Goal: Task Accomplishment & Management: Manage account settings

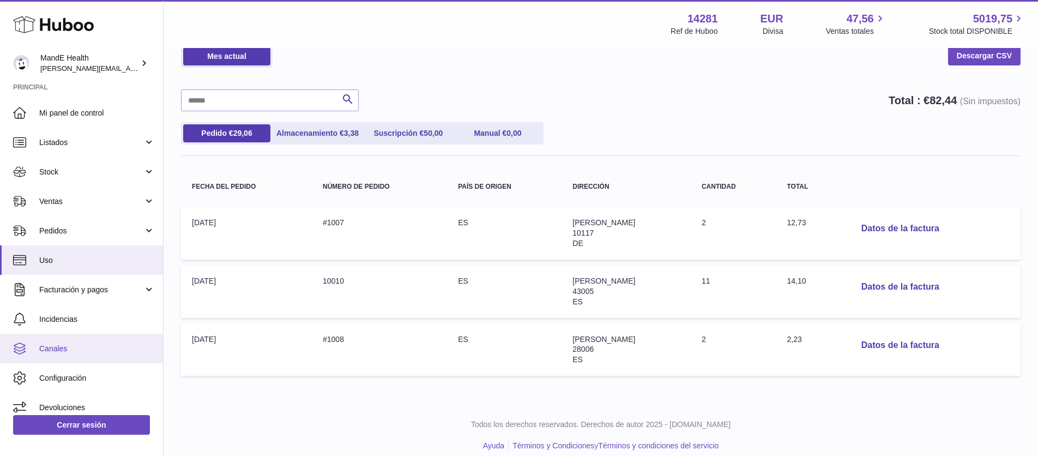
scroll to position [5, 0]
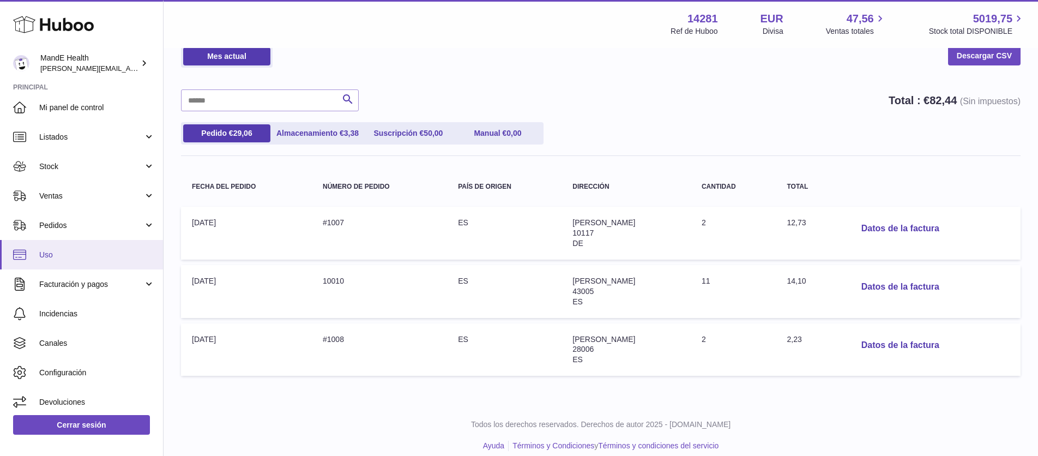
click at [70, 255] on span "Uso" at bounding box center [97, 255] width 116 height 10
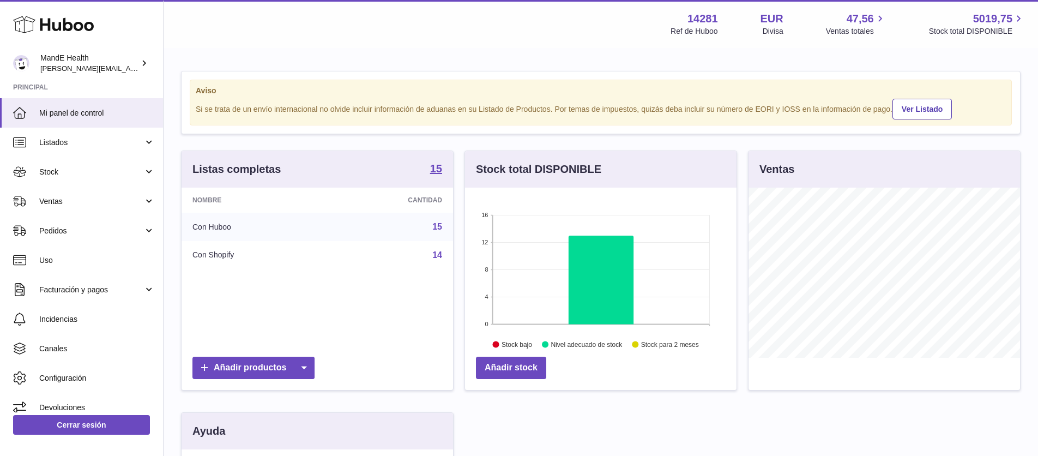
scroll to position [170, 272]
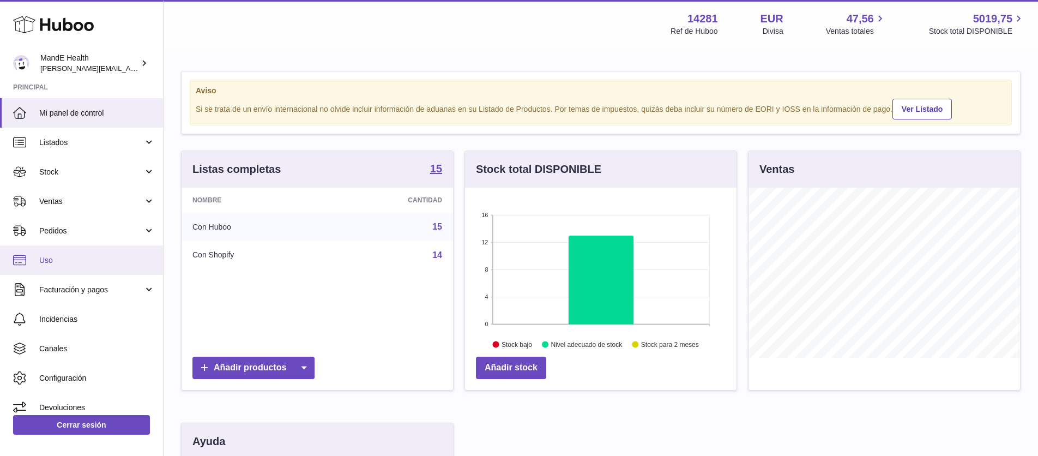
click at [55, 261] on span "Uso" at bounding box center [97, 260] width 116 height 10
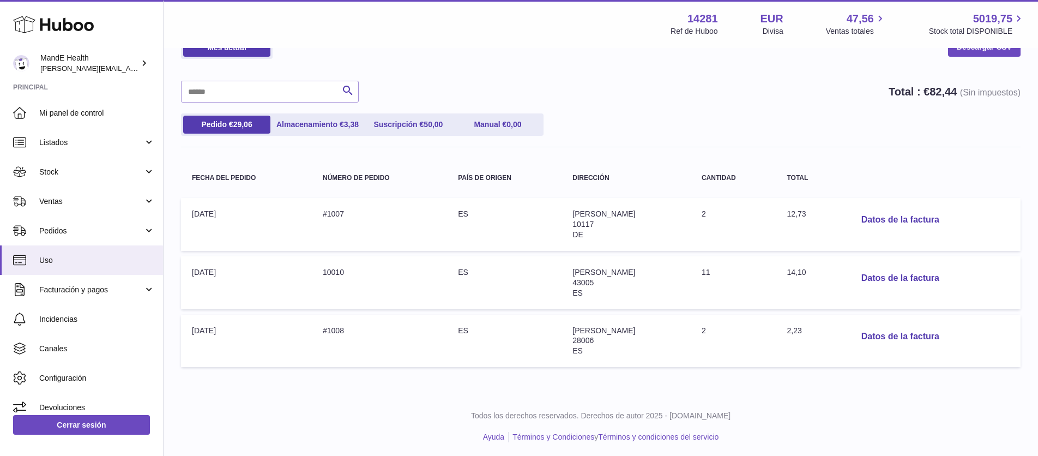
scroll to position [65, 0]
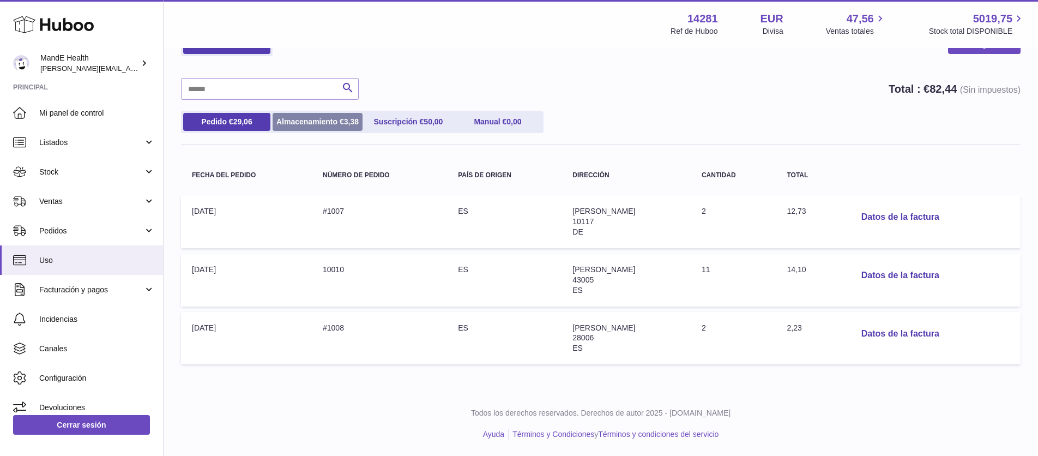
click at [300, 122] on link "Almacenamiento € 3,38" at bounding box center [318, 122] width 90 height 18
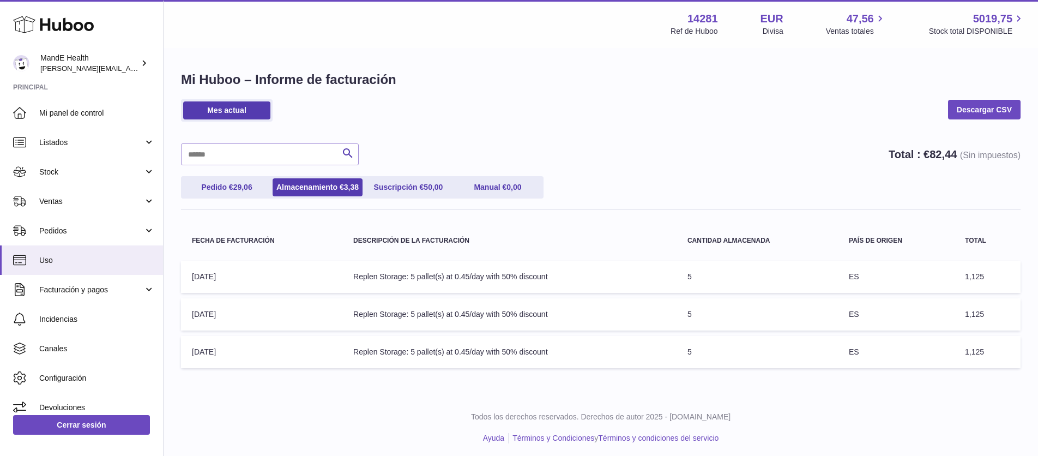
scroll to position [4, 0]
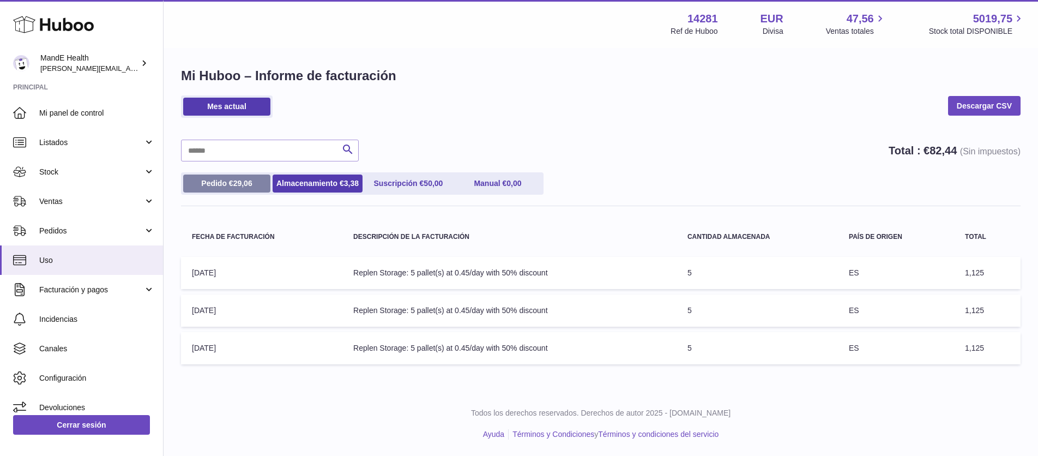
click at [236, 189] on link "Pedido € 29,06" at bounding box center [226, 184] width 87 height 18
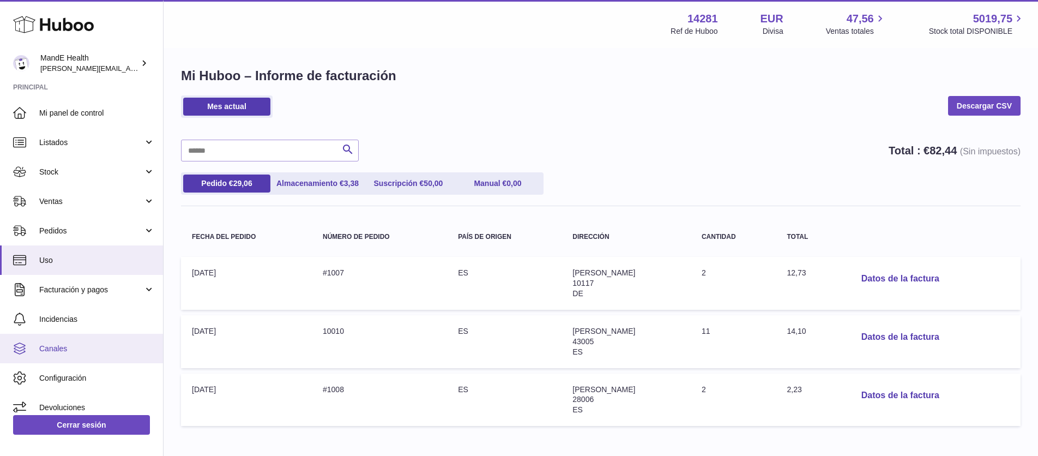
scroll to position [10, 0]
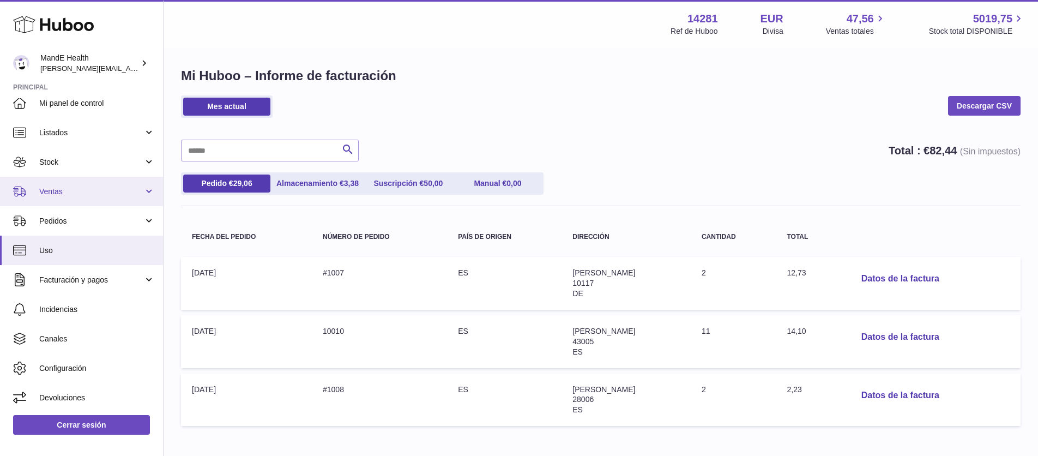
click at [103, 187] on span "Ventas" at bounding box center [91, 192] width 104 height 10
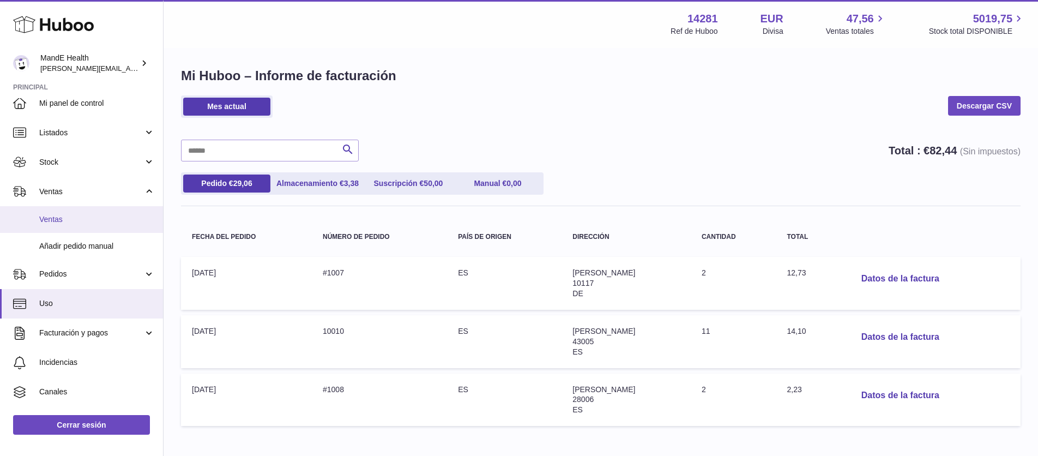
click at [85, 213] on link "Ventas" at bounding box center [81, 219] width 163 height 27
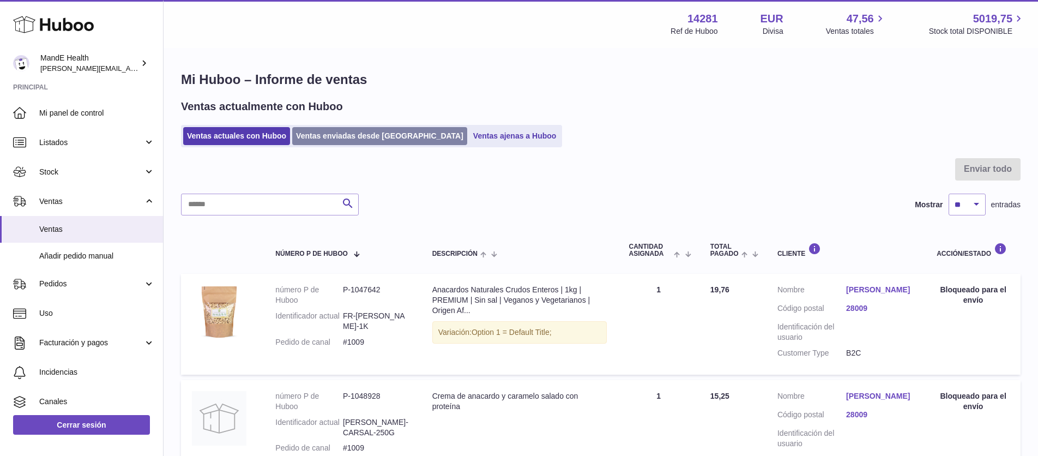
click at [350, 137] on link "Ventas enviadas desde Huboo" at bounding box center [379, 136] width 175 height 18
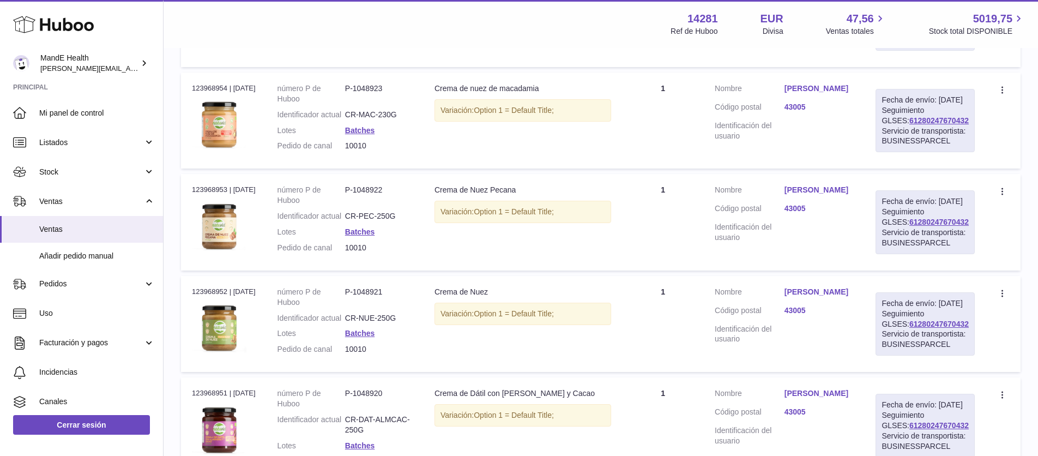
scroll to position [1139, 0]
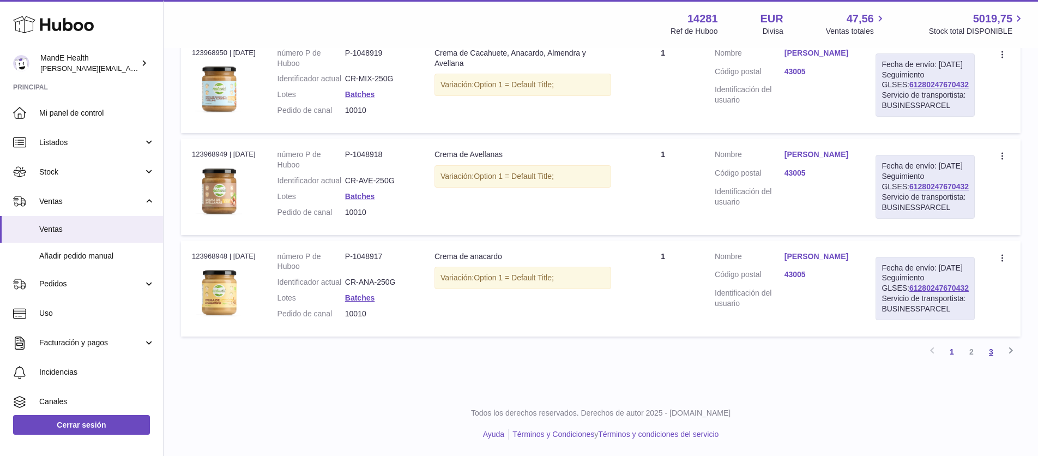
click at [993, 352] on link "3" at bounding box center [992, 352] width 20 height 20
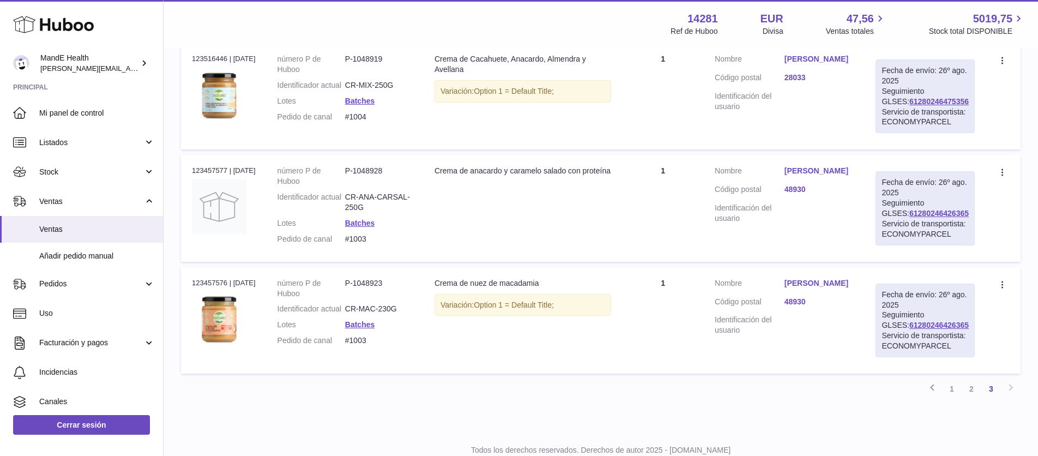
scroll to position [337, 0]
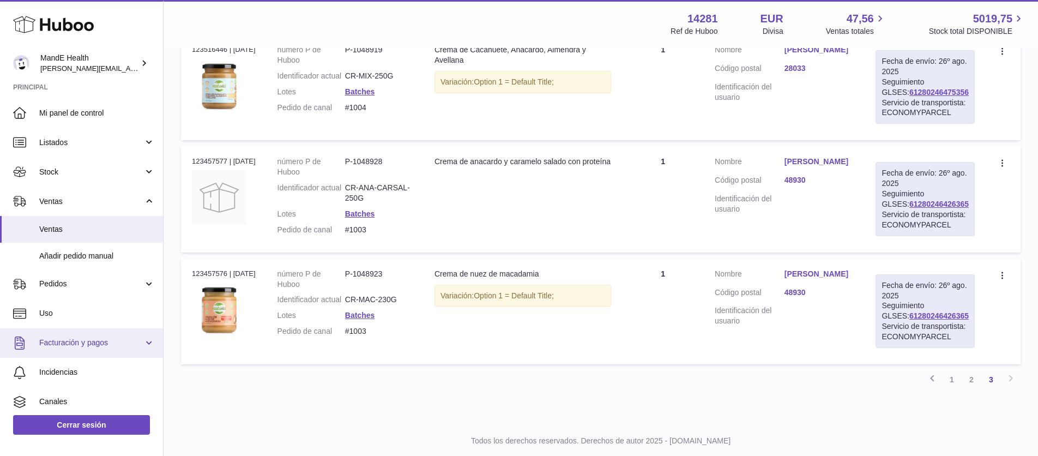
click at [85, 341] on span "Facturación y pagos" at bounding box center [91, 343] width 104 height 10
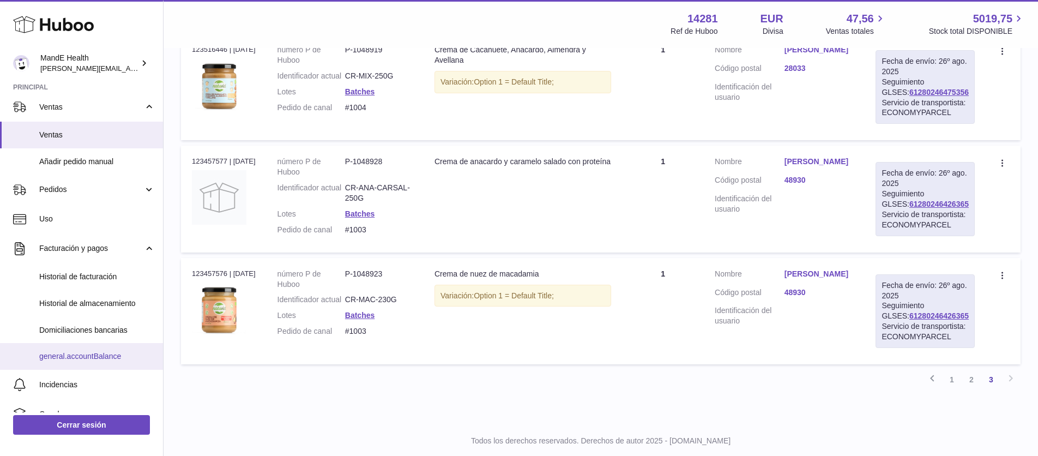
scroll to position [95, 0]
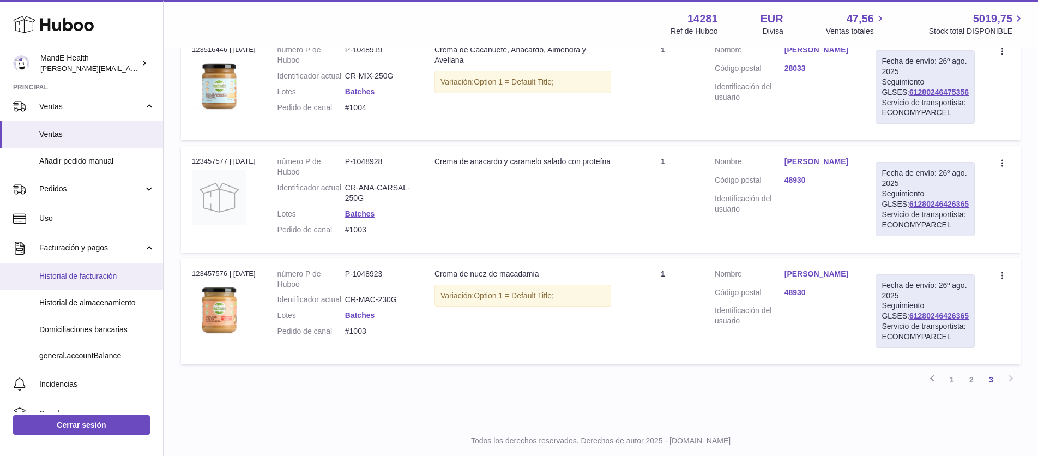
click at [79, 274] on span "Historial de facturación" at bounding box center [97, 276] width 116 height 10
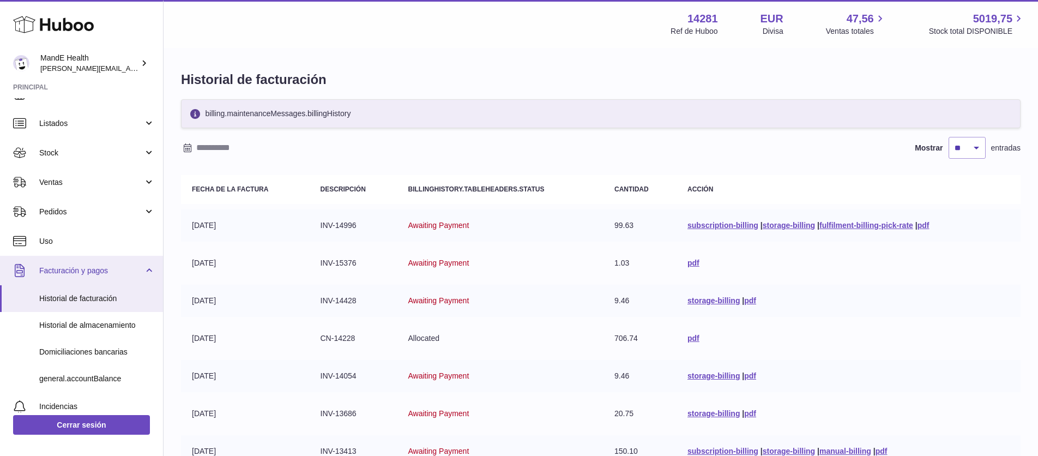
scroll to position [29, 0]
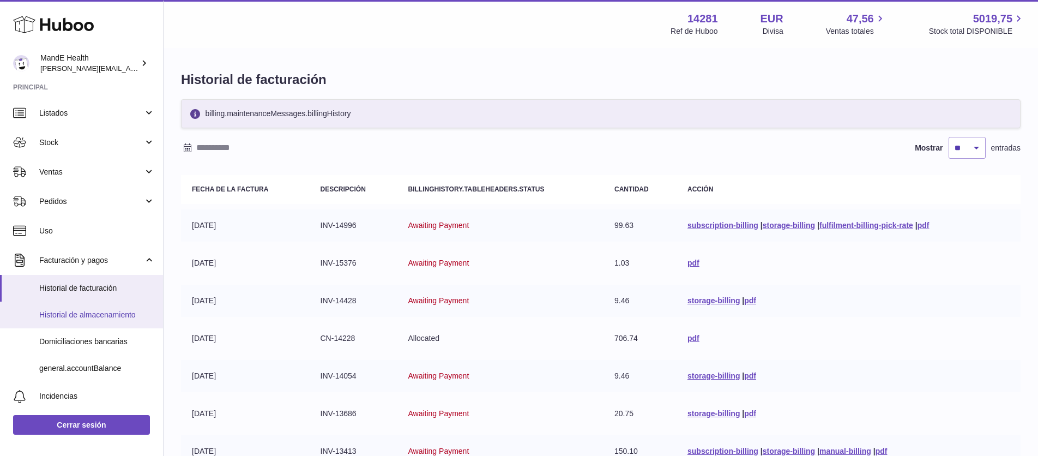
click at [89, 314] on span "Historial de almacenamiento" at bounding box center [97, 315] width 116 height 10
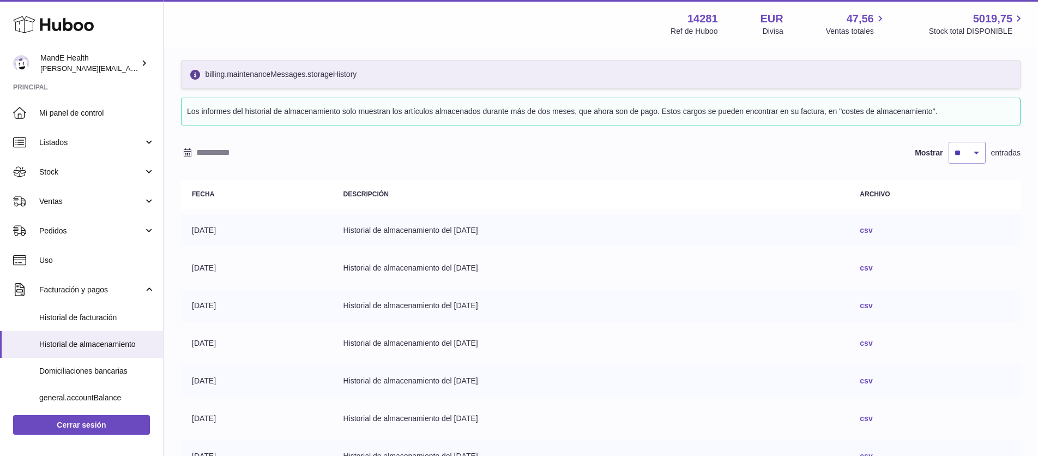
scroll to position [49, 0]
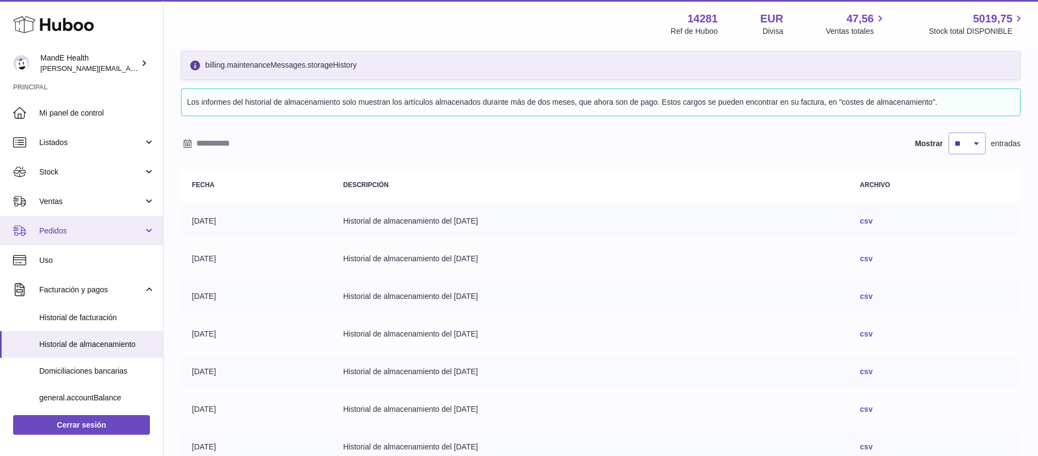
click at [80, 236] on link "Pedidos" at bounding box center [81, 230] width 163 height 29
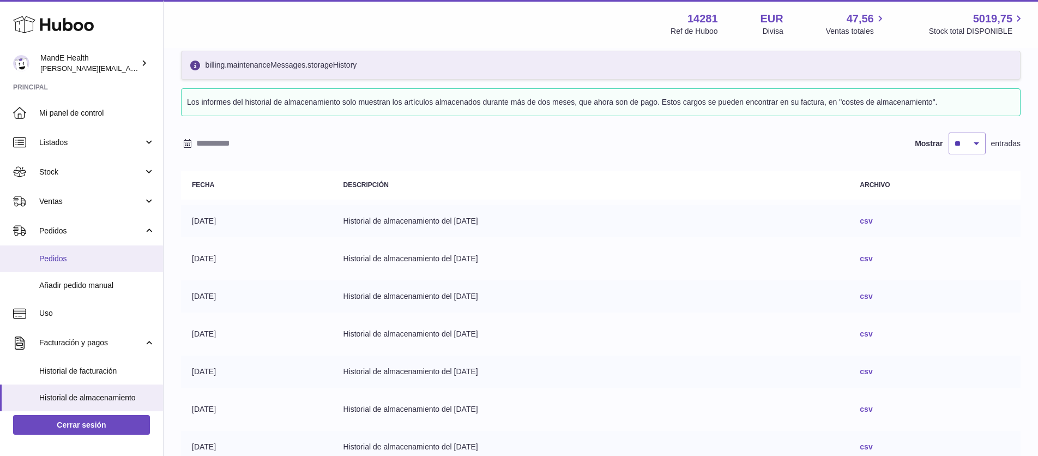
click at [79, 265] on link "Pedidos" at bounding box center [81, 258] width 163 height 27
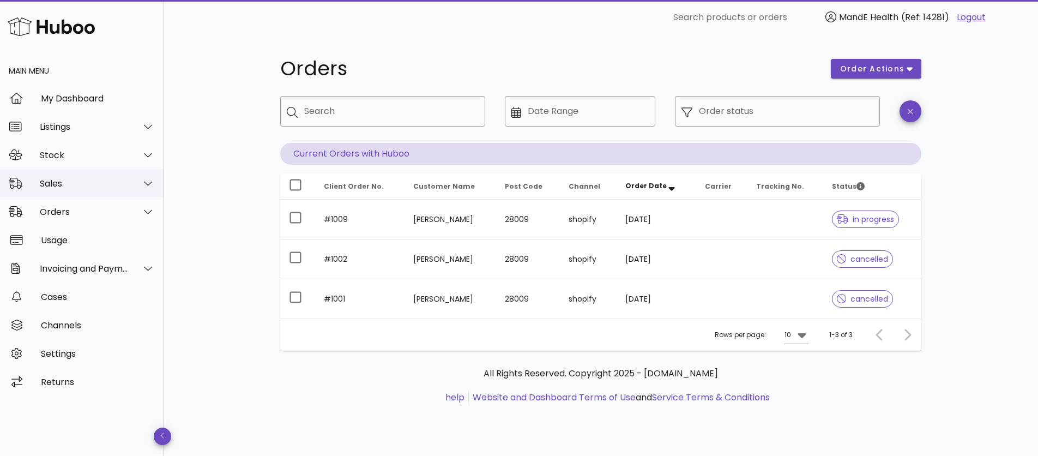
click at [76, 186] on div "Sales" at bounding box center [84, 183] width 89 height 10
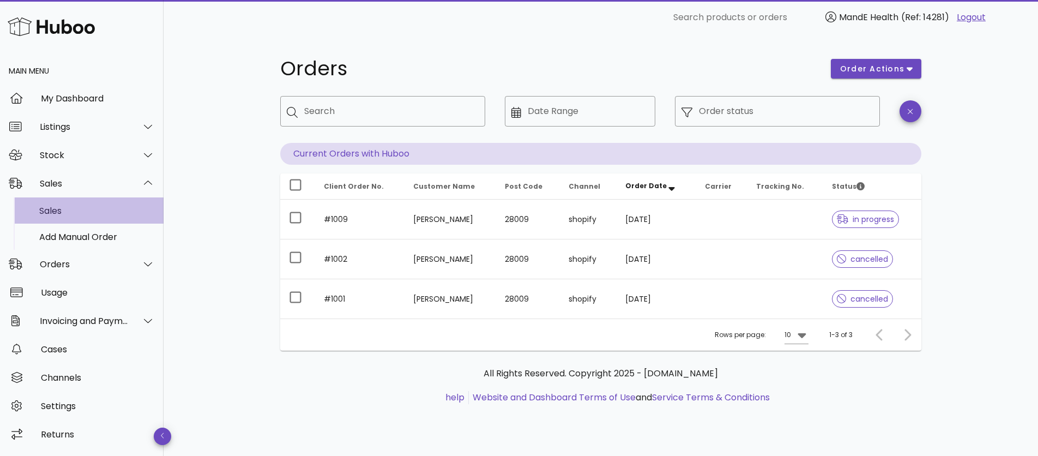
click at [69, 207] on div "Sales" at bounding box center [97, 211] width 116 height 10
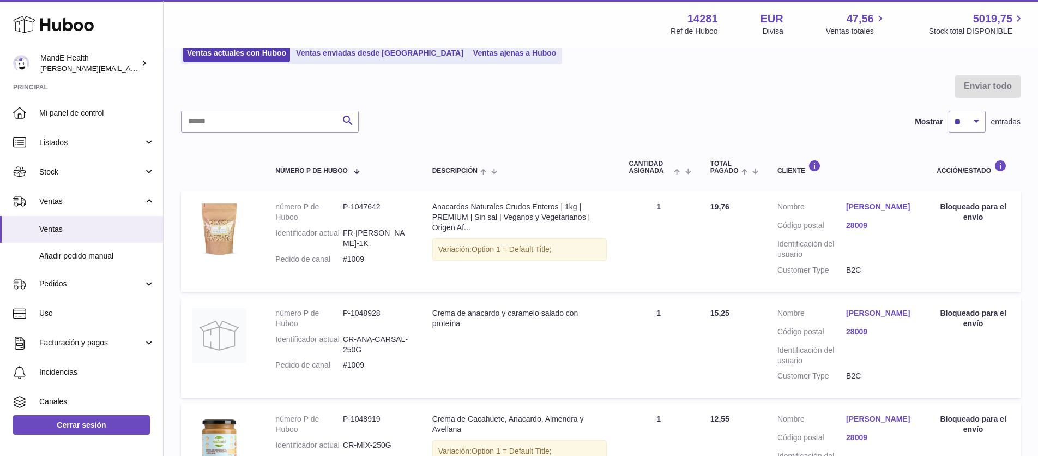
scroll to position [7, 0]
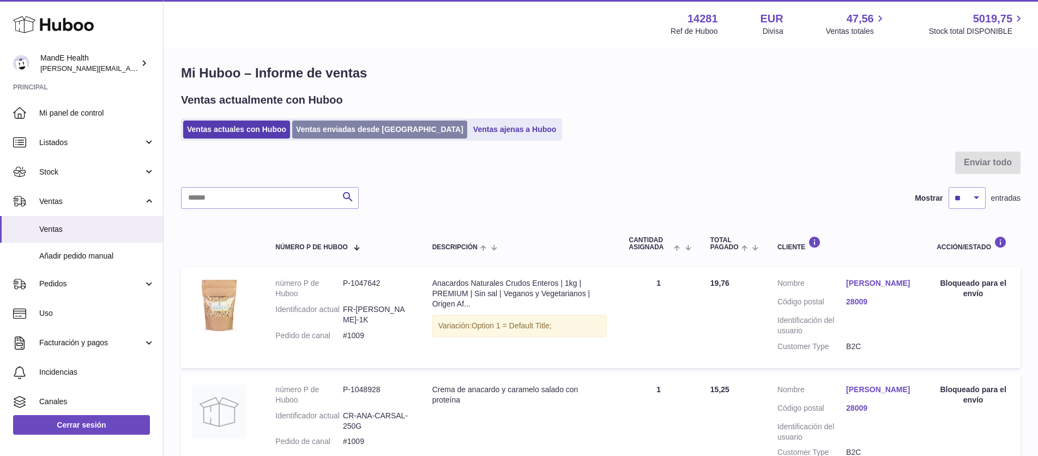
click at [355, 129] on link "Ventas enviadas desde [GEOGRAPHIC_DATA]" at bounding box center [379, 130] width 175 height 18
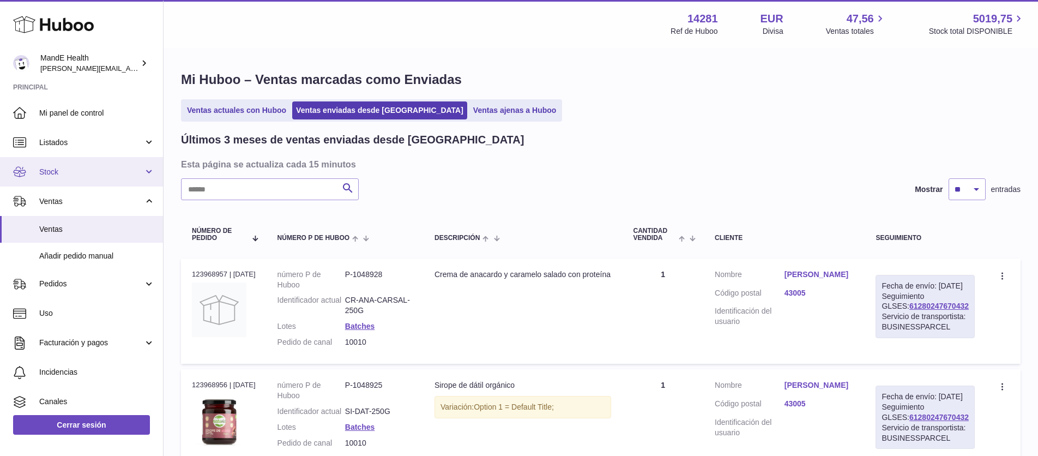
click at [80, 176] on span "Stock" at bounding box center [91, 172] width 104 height 10
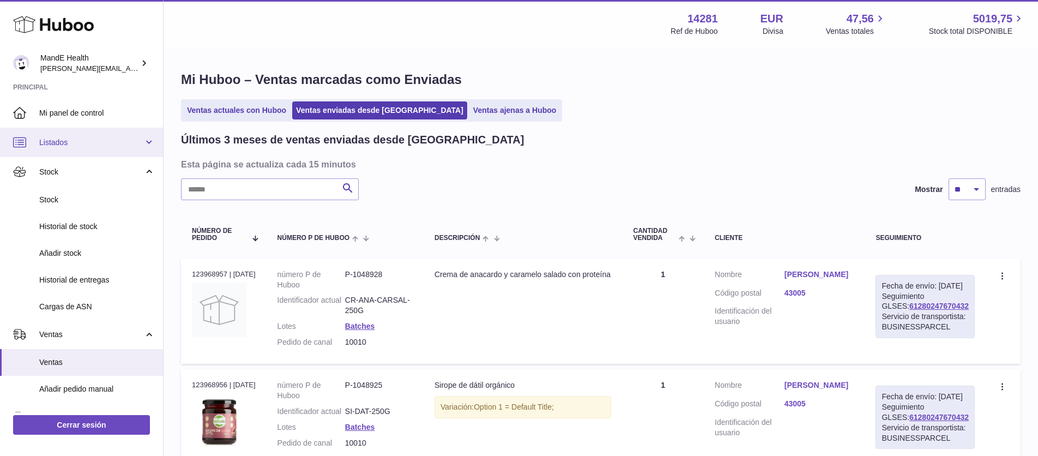
click at [77, 142] on span "Listados" at bounding box center [91, 142] width 104 height 10
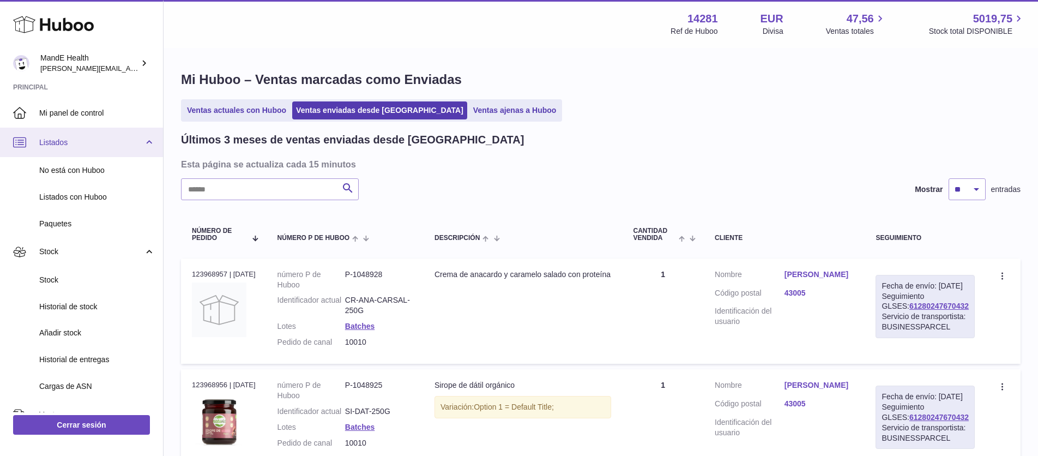
click at [77, 142] on span "Listados" at bounding box center [91, 142] width 104 height 10
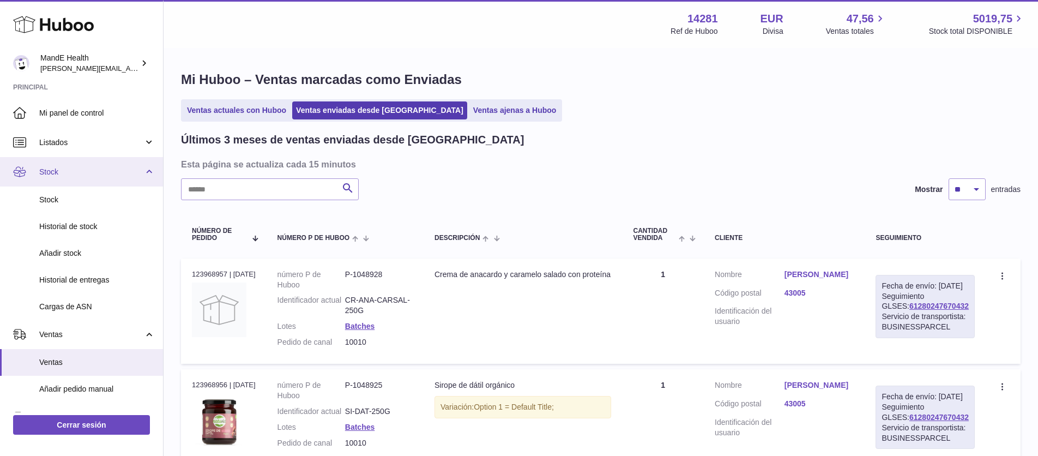
click at [80, 172] on span "Stock" at bounding box center [91, 172] width 104 height 10
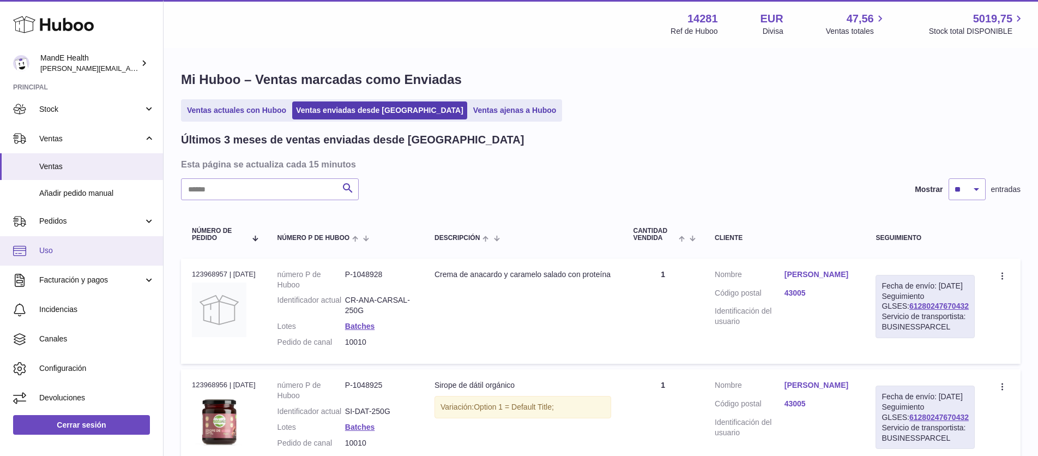
scroll to position [63, 0]
click at [77, 264] on link "Uso" at bounding box center [81, 250] width 163 height 29
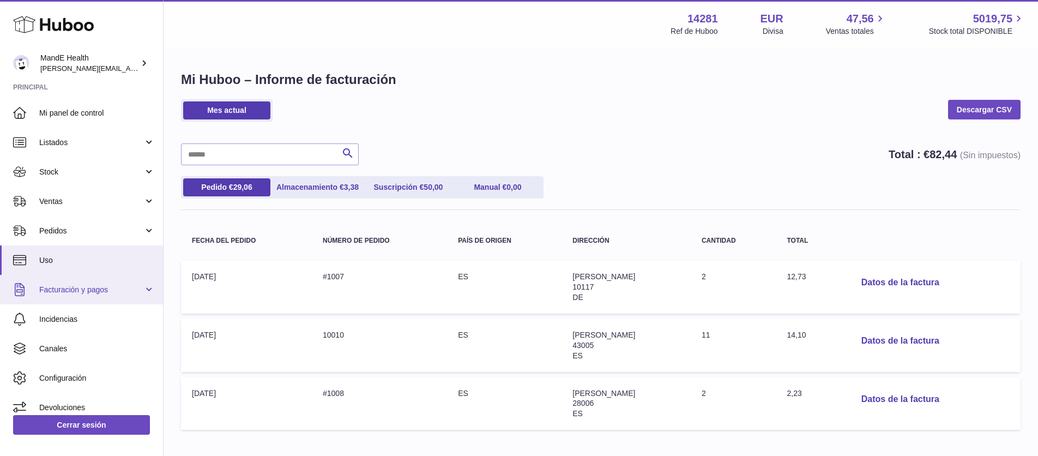
click at [76, 286] on span "Facturación y pagos" at bounding box center [91, 290] width 104 height 10
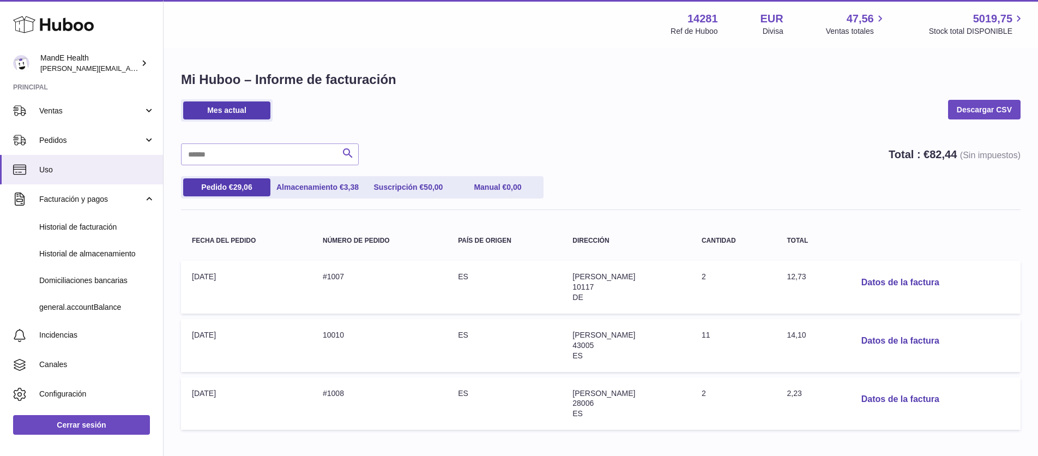
click at [344, 154] on icon "submit" at bounding box center [347, 154] width 13 height 14
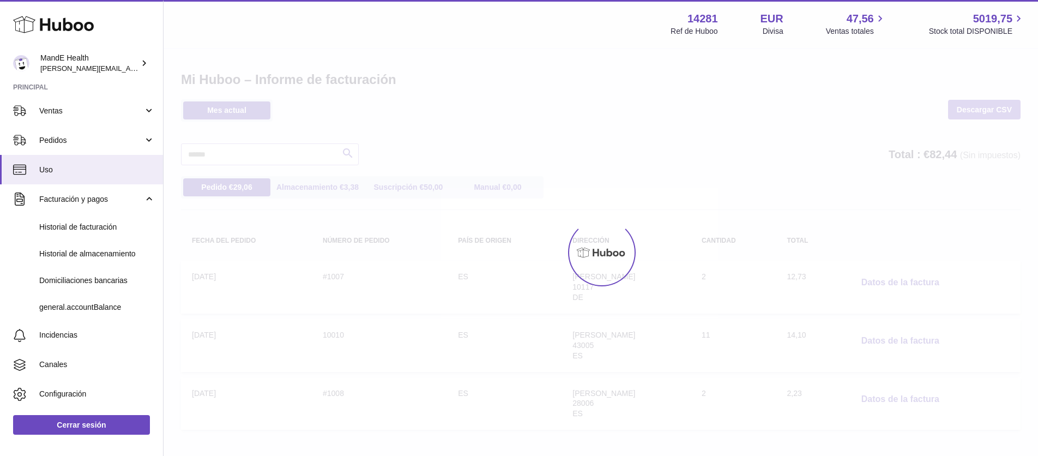
click at [261, 161] on div "Menú Huboo 14281 Ref de Huboo EUR Divisa 47,56 Ventas totales 5019,75 Stock tot…" at bounding box center [601, 228] width 875 height 457
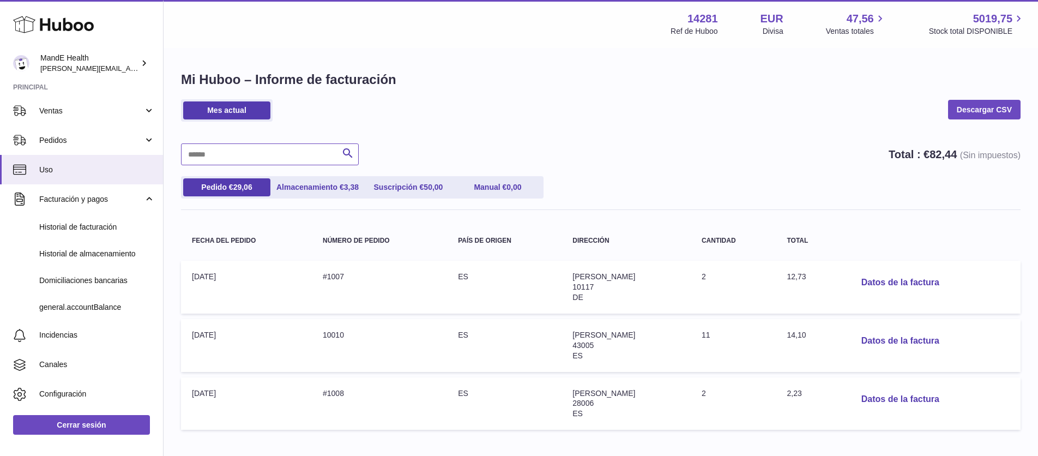
click at [261, 161] on input "text" at bounding box center [270, 154] width 178 height 22
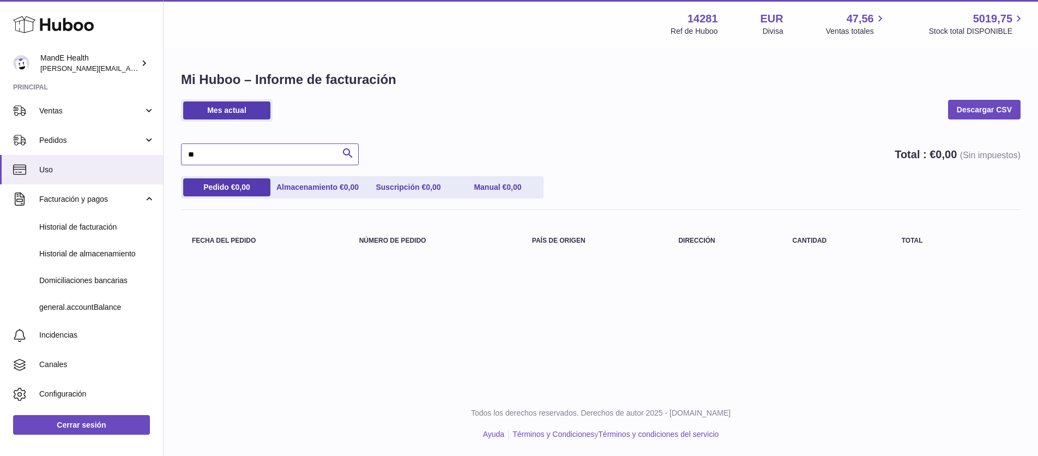
type input "*"
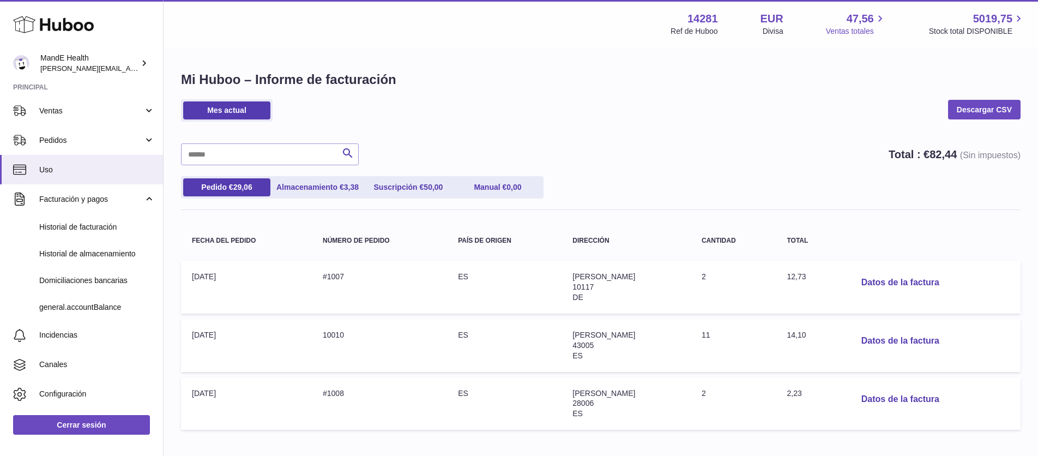
click at [872, 18] on span "47,56" at bounding box center [860, 18] width 27 height 15
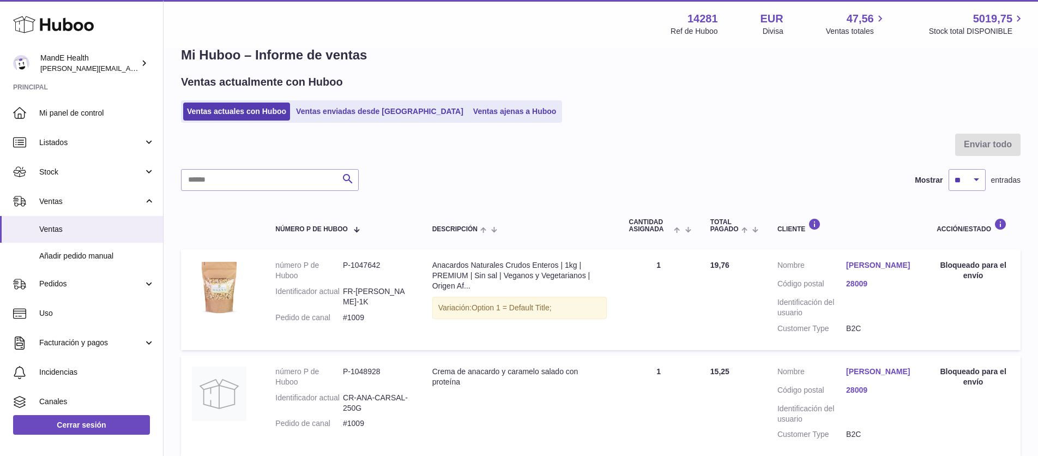
scroll to position [26, 0]
click at [470, 107] on link "Ventas ajenas a Huboo" at bounding box center [515, 110] width 91 height 18
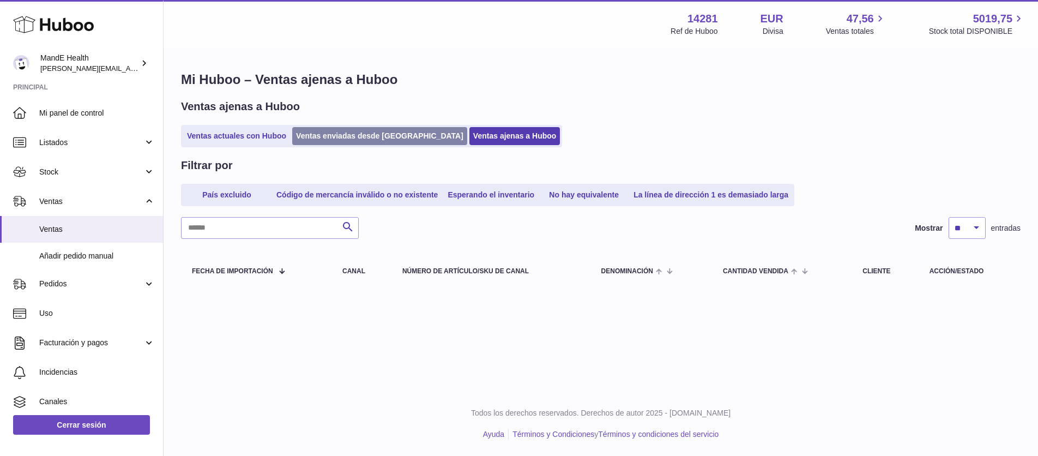
click at [331, 134] on link "Ventas enviadas desde [GEOGRAPHIC_DATA]" at bounding box center [379, 136] width 175 height 18
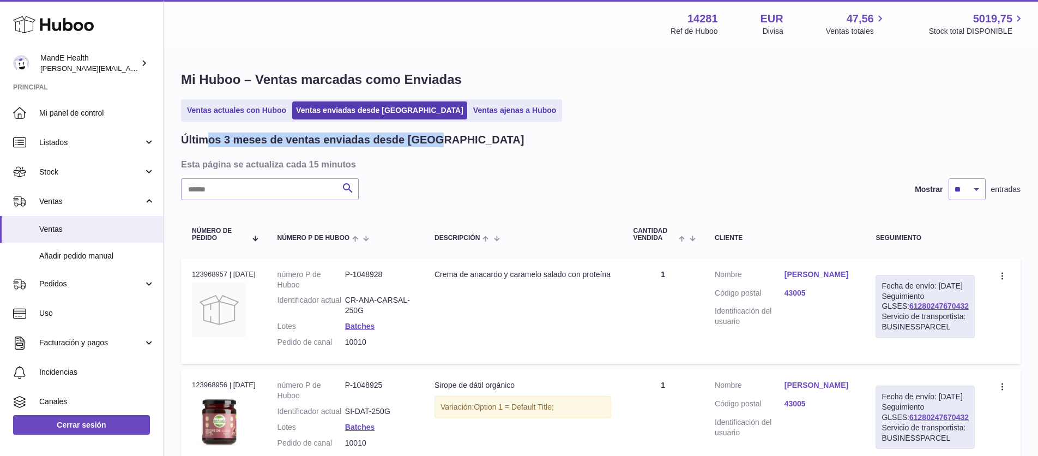
drag, startPoint x: 373, startPoint y: 142, endPoint x: 451, endPoint y: 140, distance: 78.0
click at [448, 140] on div "Últimos 3 meses de ventas enviadas desde Huboo" at bounding box center [601, 140] width 840 height 15
click at [466, 140] on div "Últimos 3 meses de ventas enviadas desde Huboo" at bounding box center [601, 140] width 840 height 15
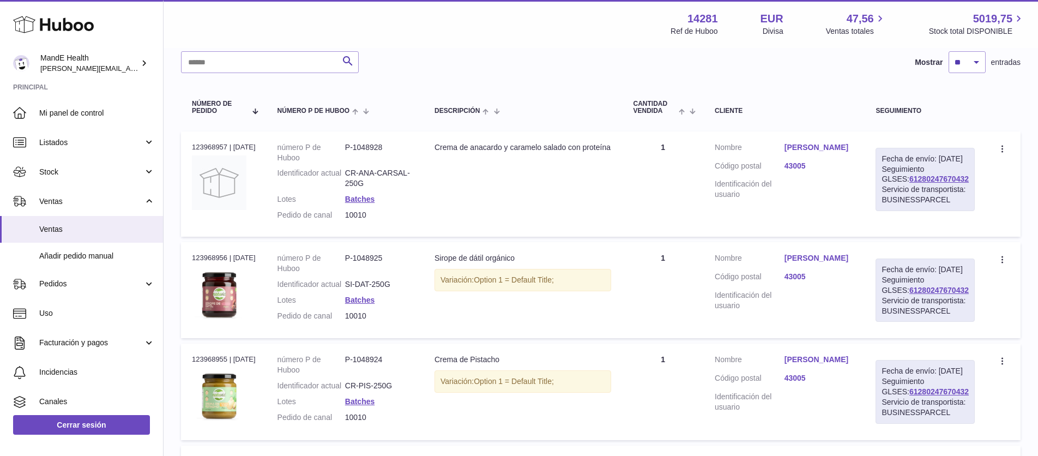
scroll to position [170, 0]
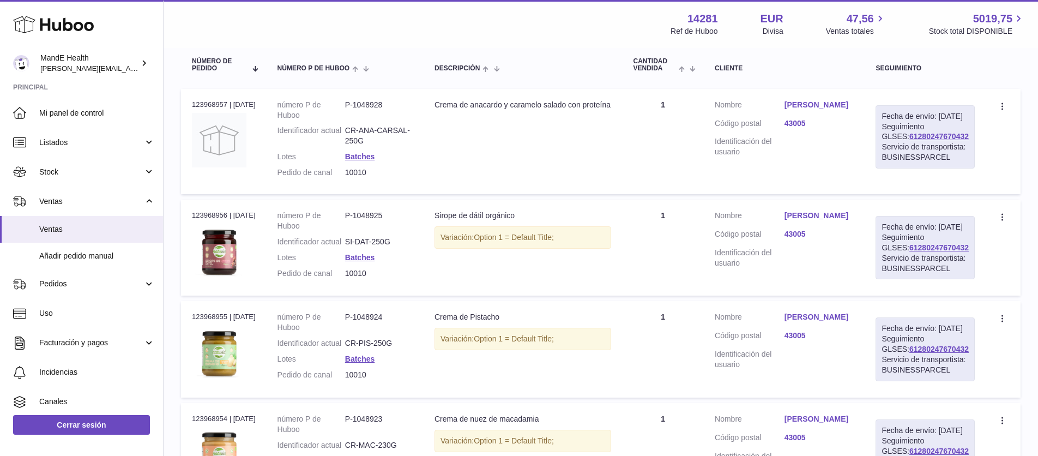
click at [810, 221] on link "[PERSON_NAME]" at bounding box center [820, 216] width 70 height 10
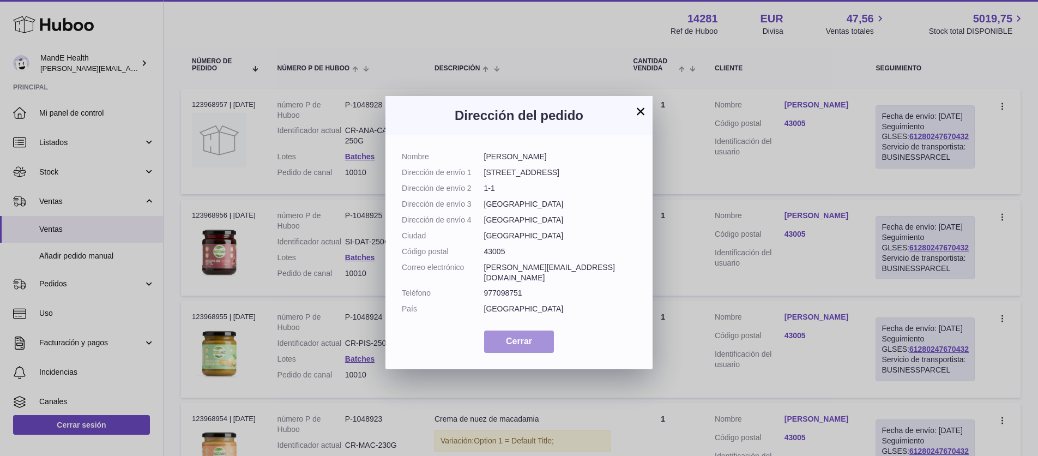
drag, startPoint x: 529, startPoint y: 325, endPoint x: 536, endPoint y: 323, distance: 6.7
click at [530, 331] on button "Cerrar" at bounding box center [519, 342] width 70 height 22
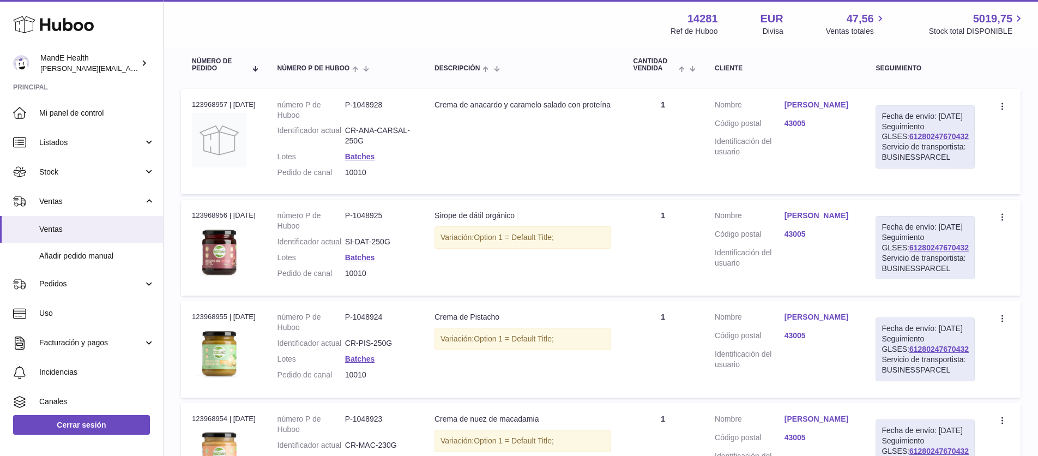
scroll to position [1139, 0]
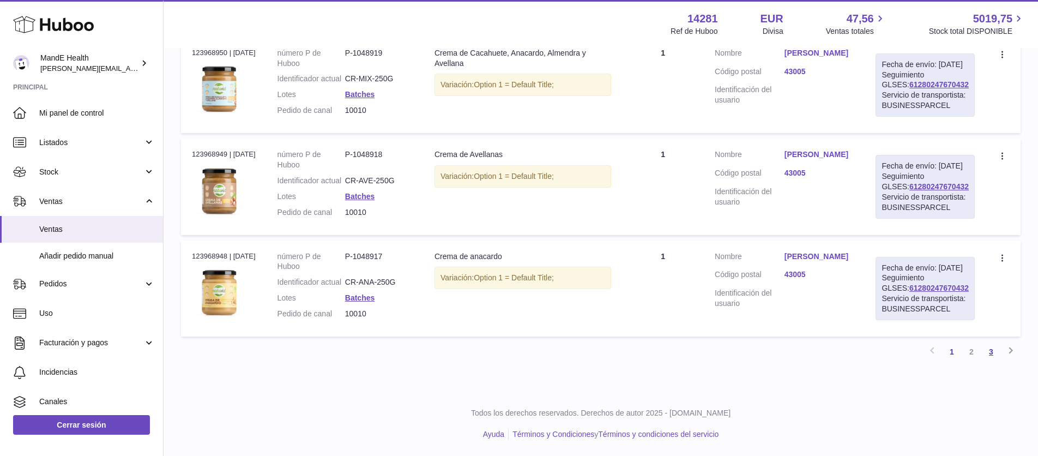
click at [993, 348] on link "3" at bounding box center [992, 352] width 20 height 20
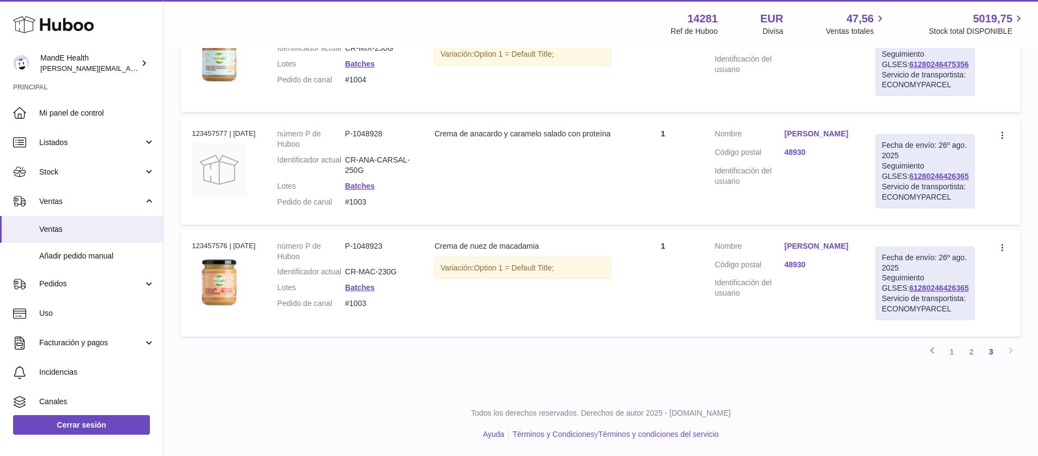
scroll to position [405, 0]
click at [98, 283] on span "Pedidos" at bounding box center [91, 284] width 104 height 10
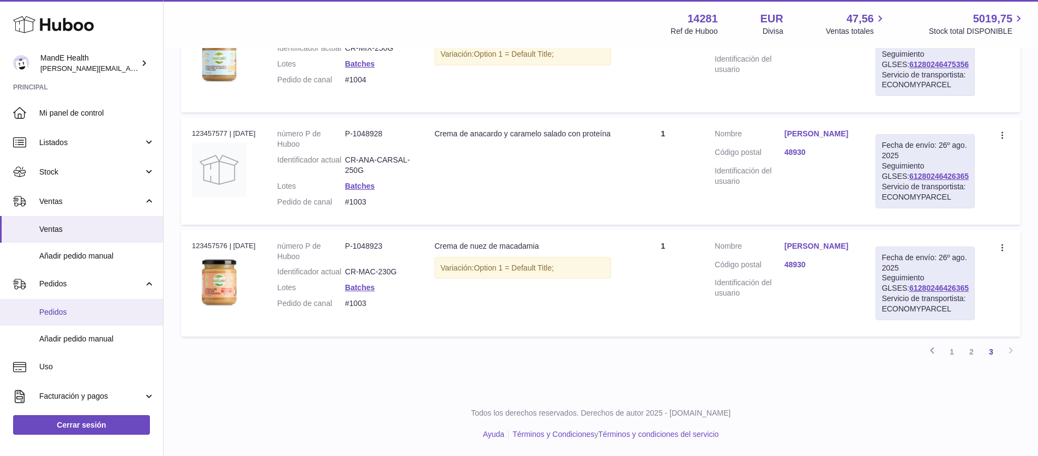
click at [74, 309] on span "Pedidos" at bounding box center [97, 312] width 116 height 10
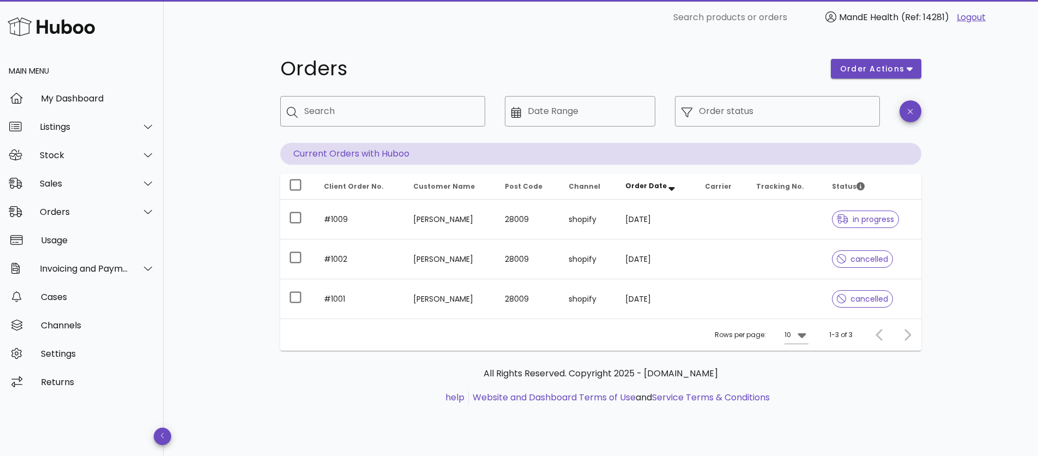
drag, startPoint x: 541, startPoint y: 156, endPoint x: 375, endPoint y: 155, distance: 165.8
click at [532, 157] on p "Current Orders with Huboo" at bounding box center [600, 154] width 641 height 22
click at [360, 153] on p "Current Orders with Huboo" at bounding box center [600, 154] width 641 height 22
click at [900, 69] on span "order actions" at bounding box center [872, 68] width 65 height 11
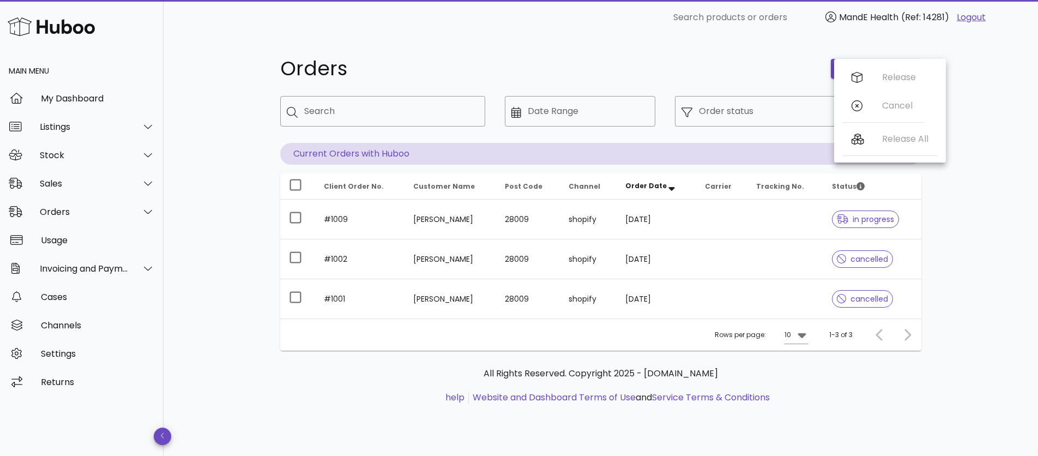
click at [892, 81] on div "Release Cancel" at bounding box center [884, 94] width 82 height 62
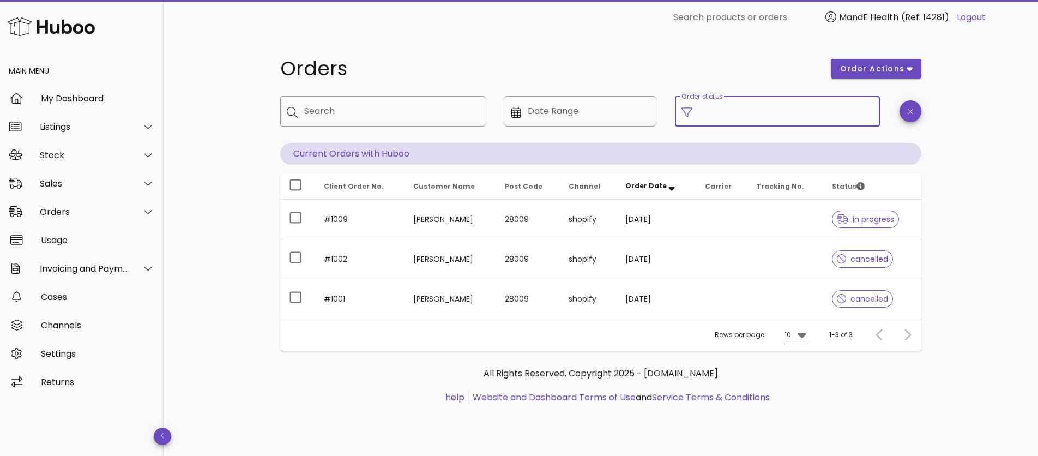
click at [736, 109] on input "Order status" at bounding box center [786, 111] width 175 height 17
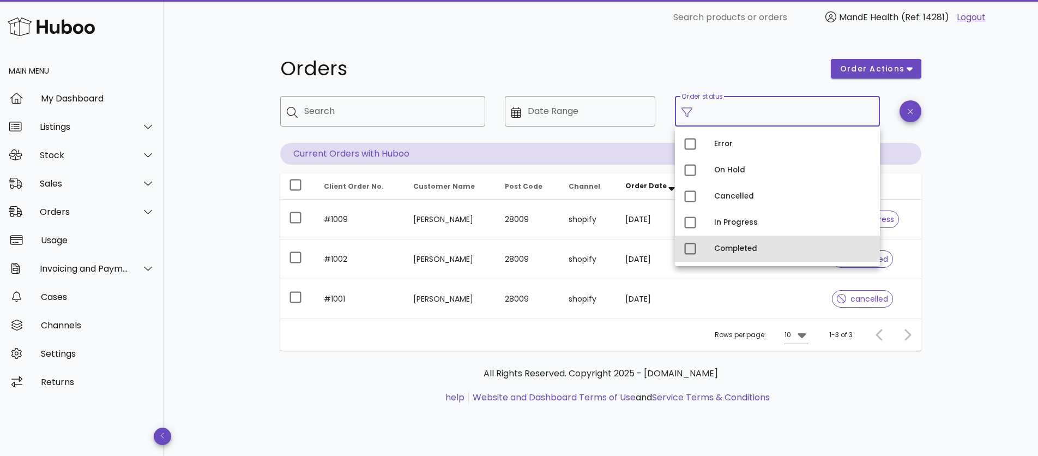
click at [722, 245] on div "Completed" at bounding box center [792, 248] width 157 height 9
type input "**********"
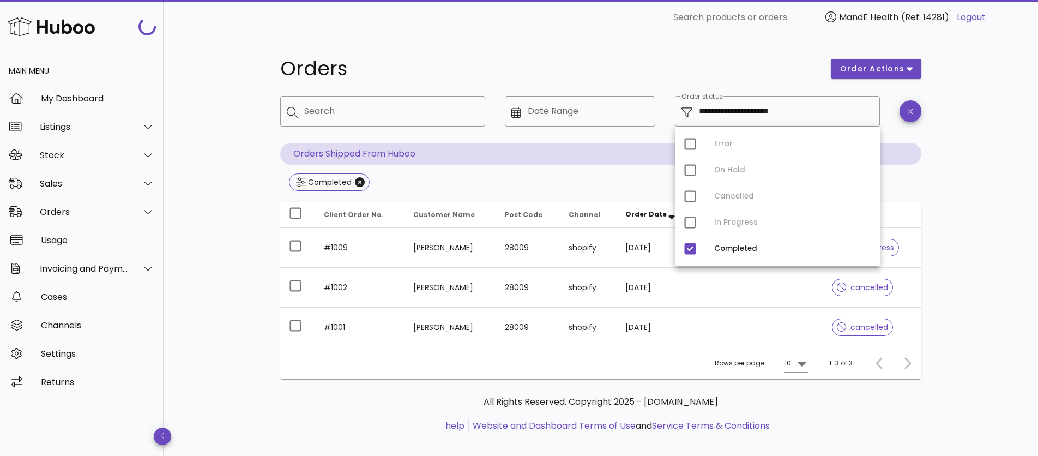
click at [251, 194] on div "**********" at bounding box center [601, 251] width 875 height 433
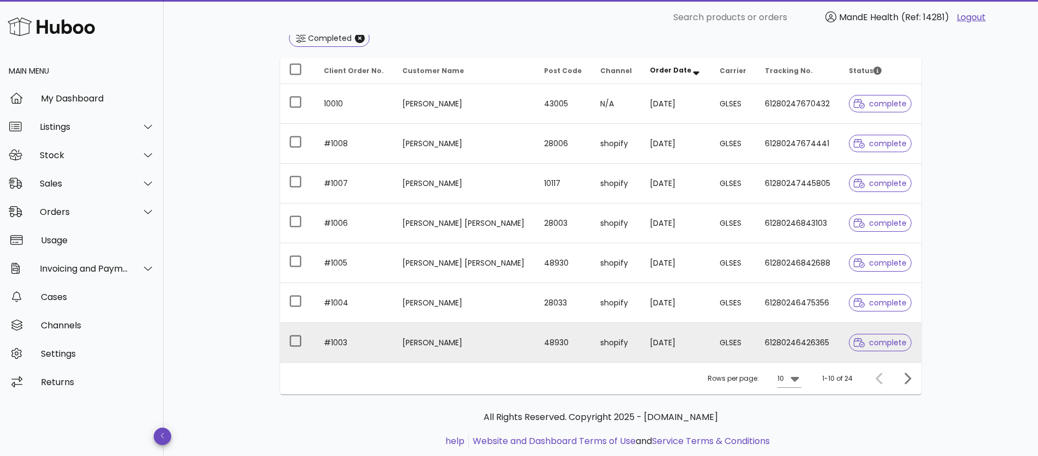
scroll to position [147, 0]
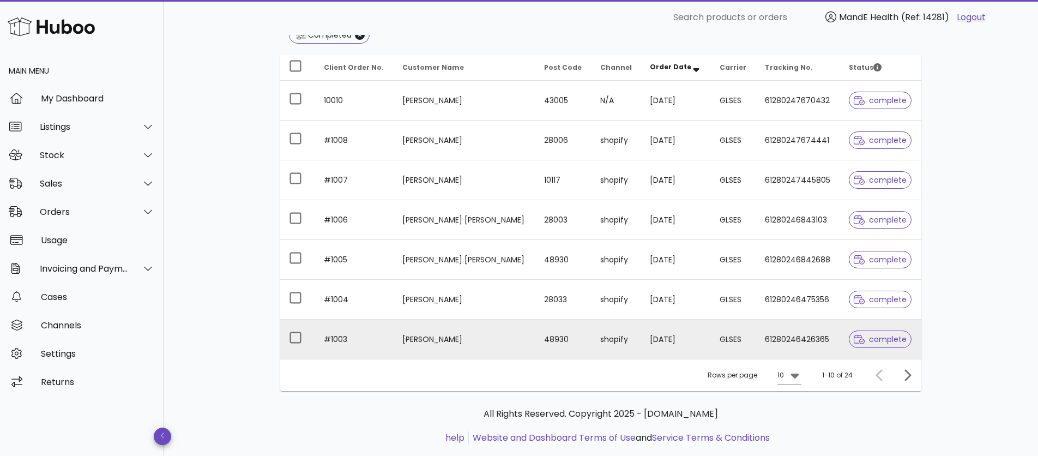
click at [414, 333] on td "Luis Mendieta" at bounding box center [465, 339] width 142 height 39
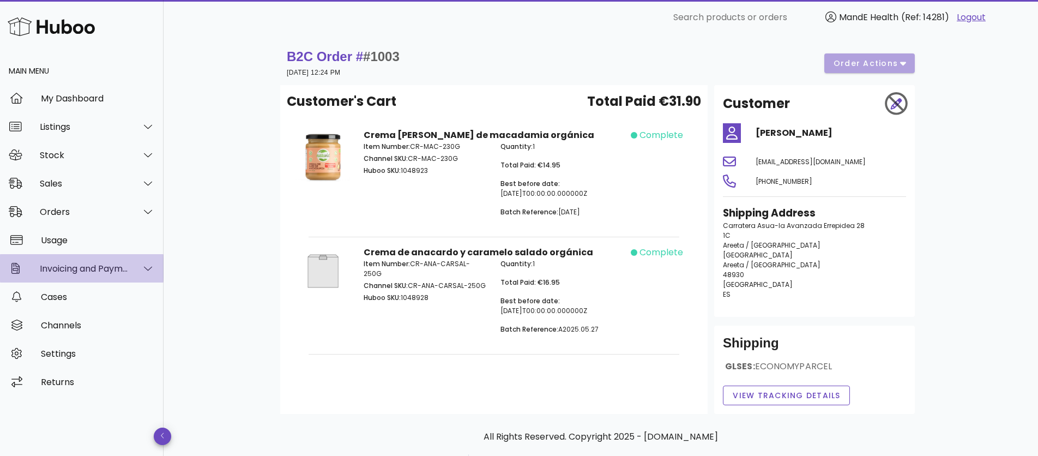
click at [119, 271] on div "Invoicing and Payments" at bounding box center [84, 268] width 89 height 10
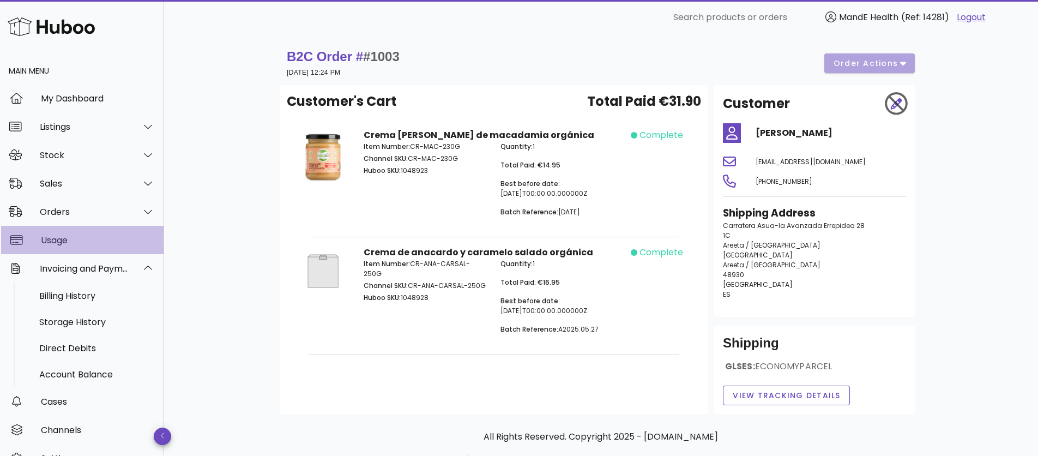
click at [71, 234] on div "Usage" at bounding box center [98, 240] width 114 height 23
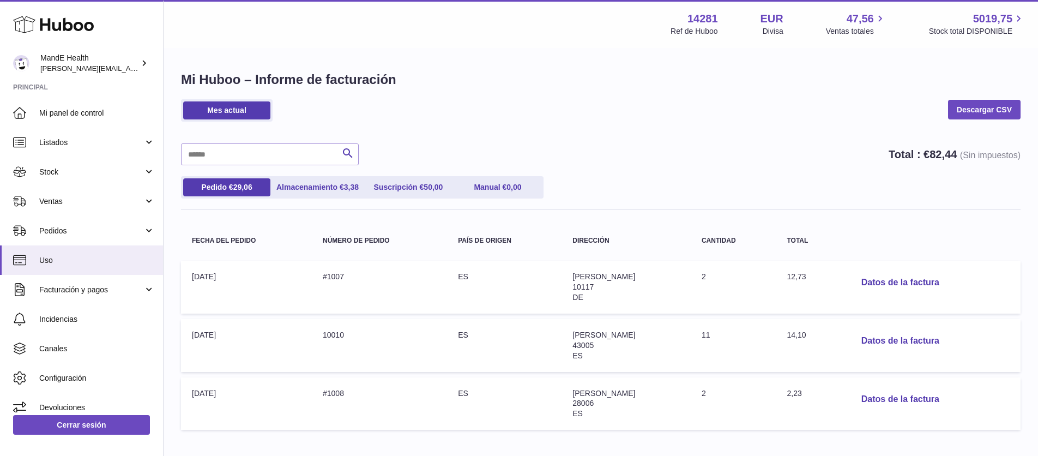
scroll to position [65, 0]
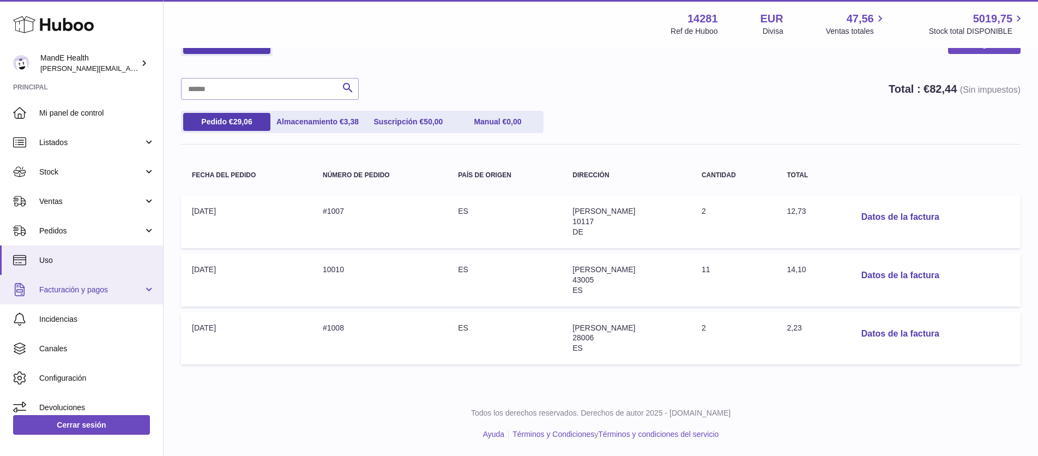
click at [98, 290] on span "Facturación y pagos" at bounding box center [91, 290] width 104 height 10
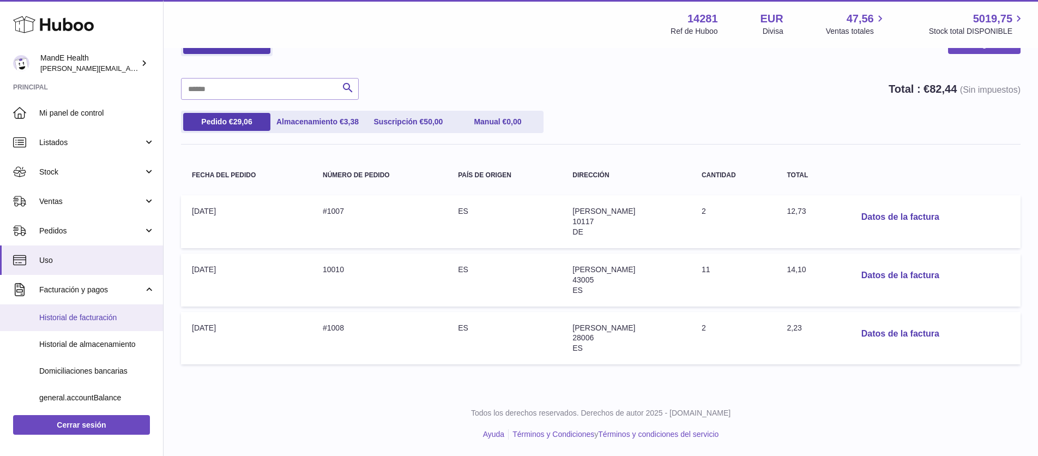
click at [100, 309] on link "Historial de facturación" at bounding box center [81, 317] width 163 height 27
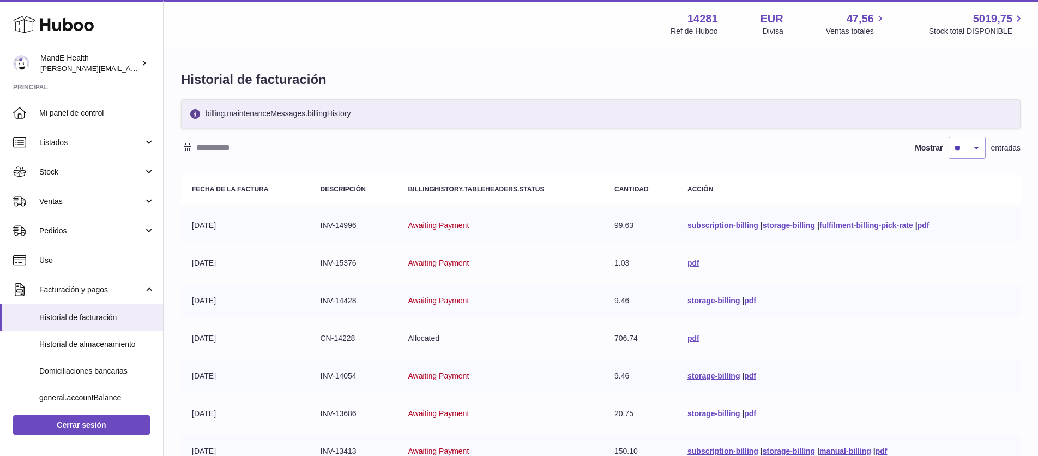
click at [929, 225] on link "pdf" at bounding box center [924, 225] width 12 height 9
drag, startPoint x: 56, startPoint y: 233, endPoint x: 56, endPoint y: 241, distance: 7.1
click at [55, 233] on span "Pedidos" at bounding box center [91, 231] width 104 height 10
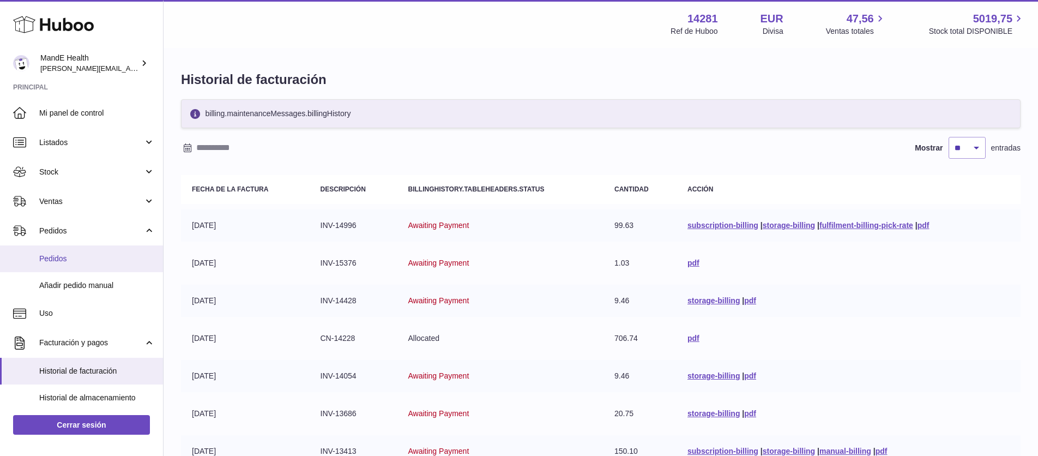
click at [57, 253] on link "Pedidos" at bounding box center [81, 258] width 163 height 27
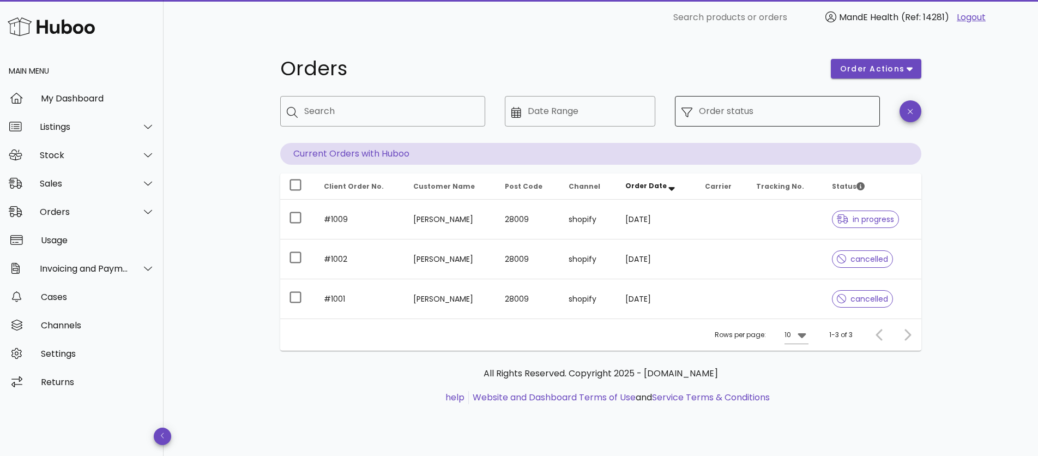
click at [776, 112] on input "Order status" at bounding box center [786, 111] width 175 height 17
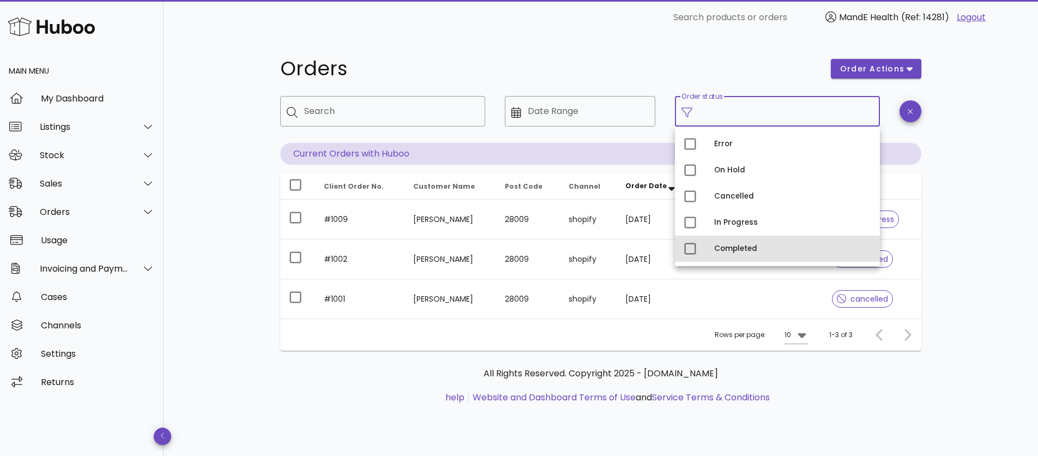
drag, startPoint x: 729, startPoint y: 244, endPoint x: 736, endPoint y: 247, distance: 7.1
click at [729, 244] on div "Completed" at bounding box center [792, 248] width 157 height 9
type input "**********"
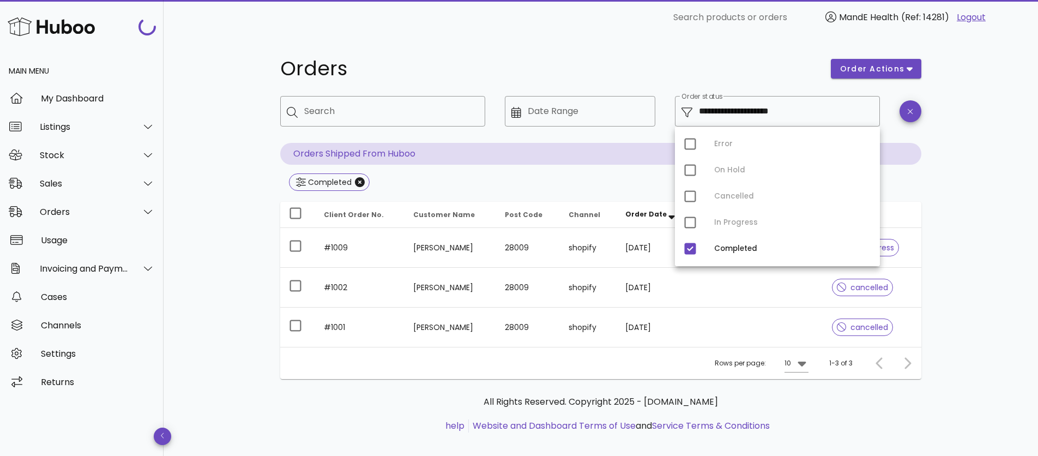
click at [968, 315] on div "**********" at bounding box center [601, 251] width 875 height 433
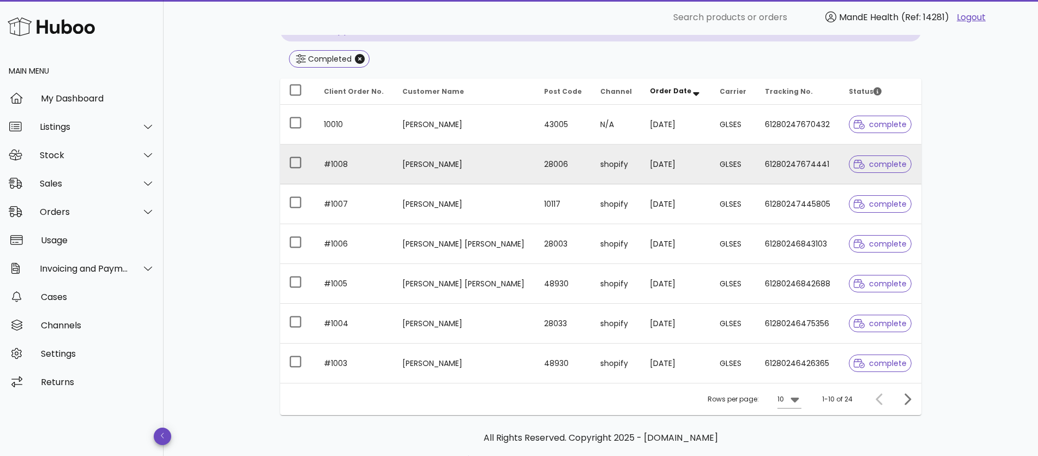
scroll to position [125, 0]
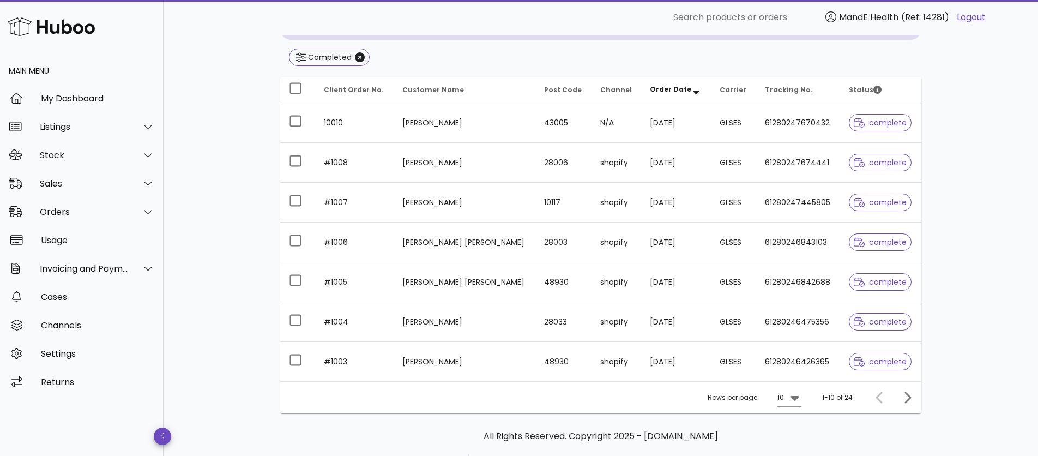
click at [866, 361] on span "complete" at bounding box center [880, 362] width 53 height 8
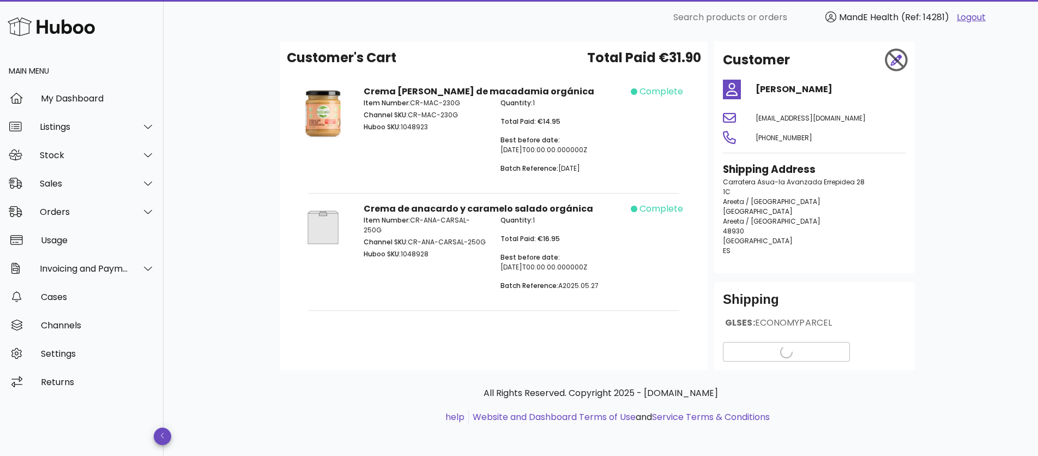
scroll to position [46, 0]
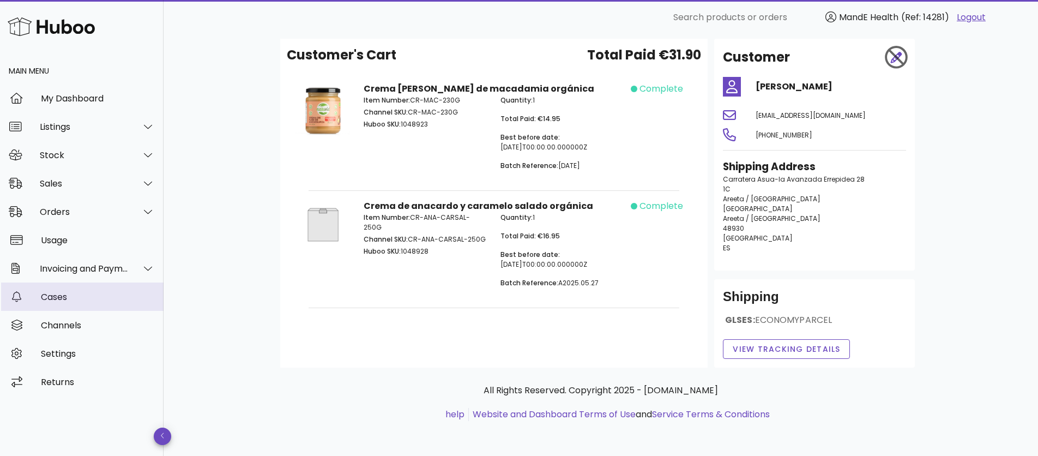
click at [53, 296] on div "Cases" at bounding box center [98, 297] width 114 height 10
click at [53, 272] on div "Invoicing and Payments" at bounding box center [84, 268] width 89 height 10
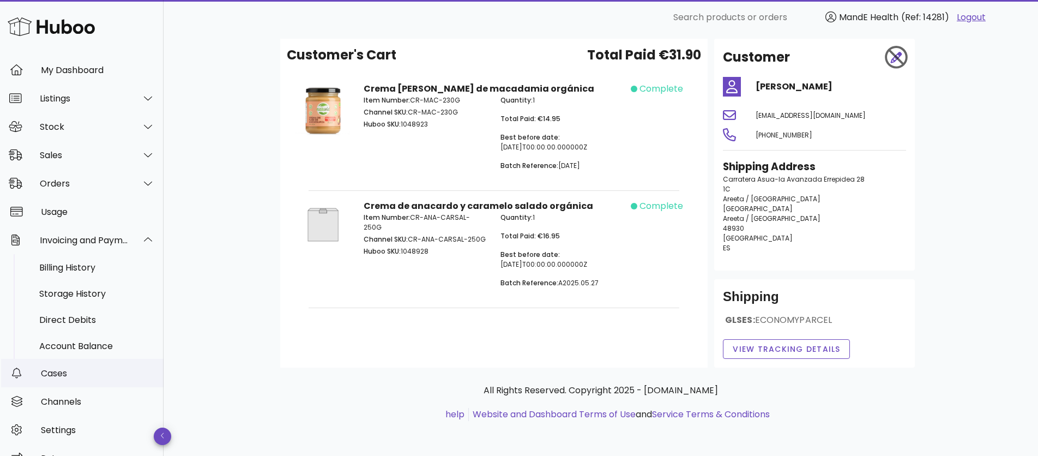
scroll to position [49, 0]
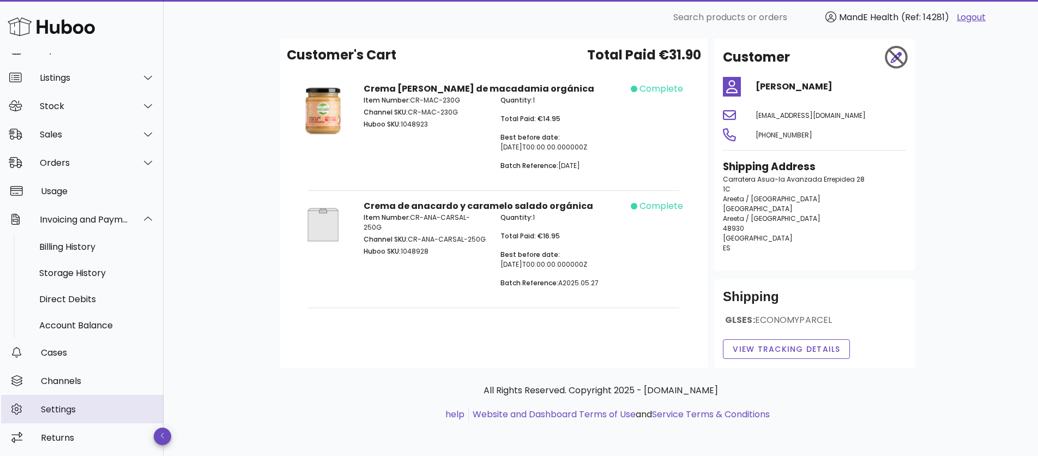
click at [62, 409] on div "Settings" at bounding box center [98, 409] width 114 height 10
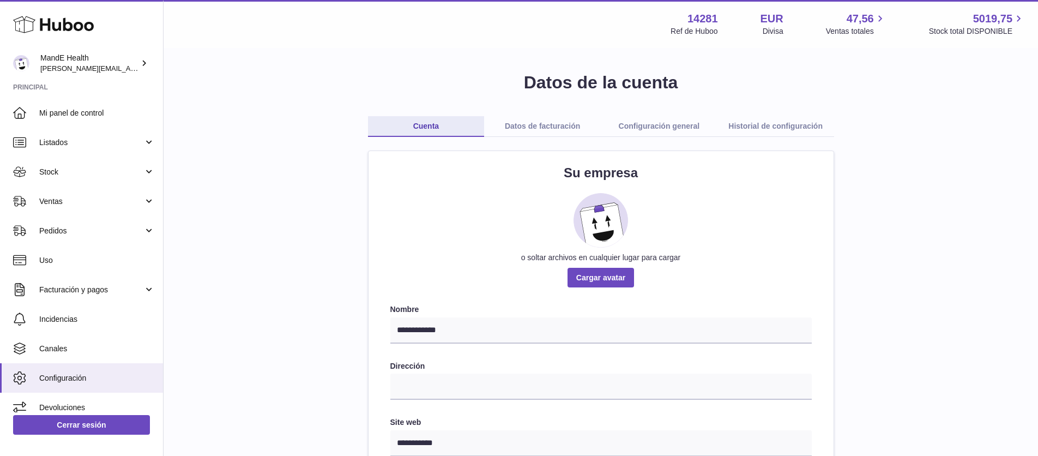
click at [526, 122] on link "Datos de facturación" at bounding box center [542, 126] width 117 height 21
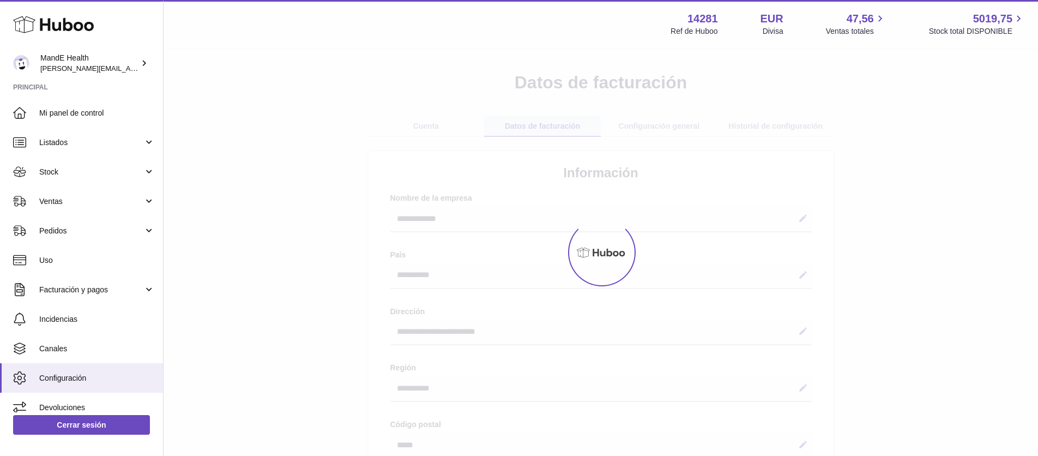
select select "**"
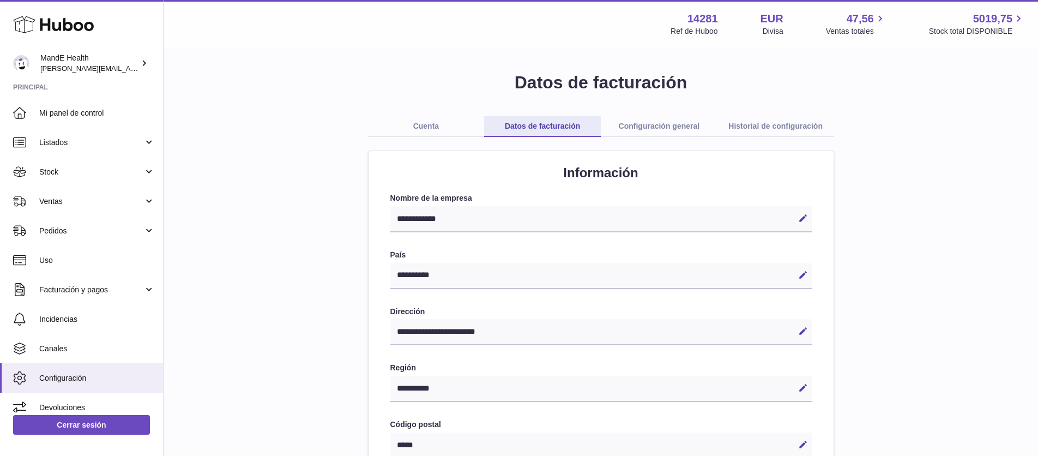
click at [756, 129] on link "Historial de configuración" at bounding box center [776, 126] width 117 height 21
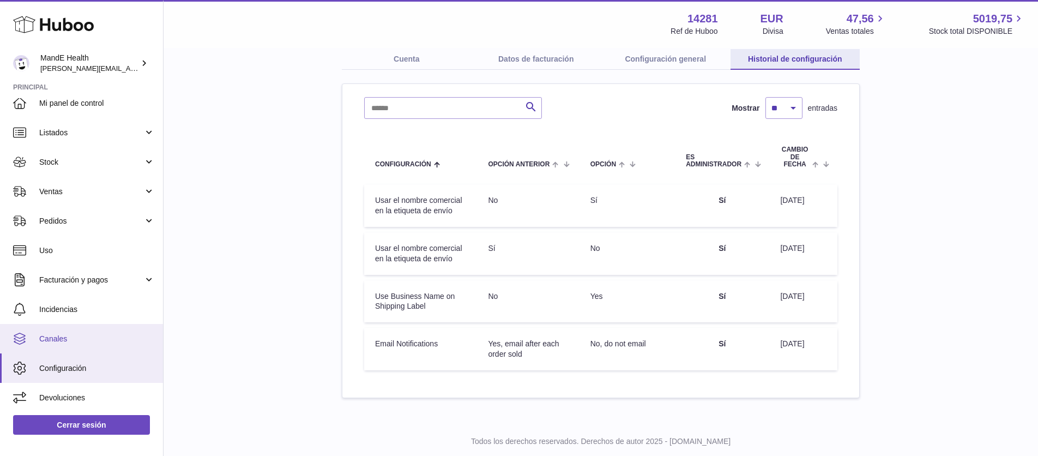
scroll to position [95, 0]
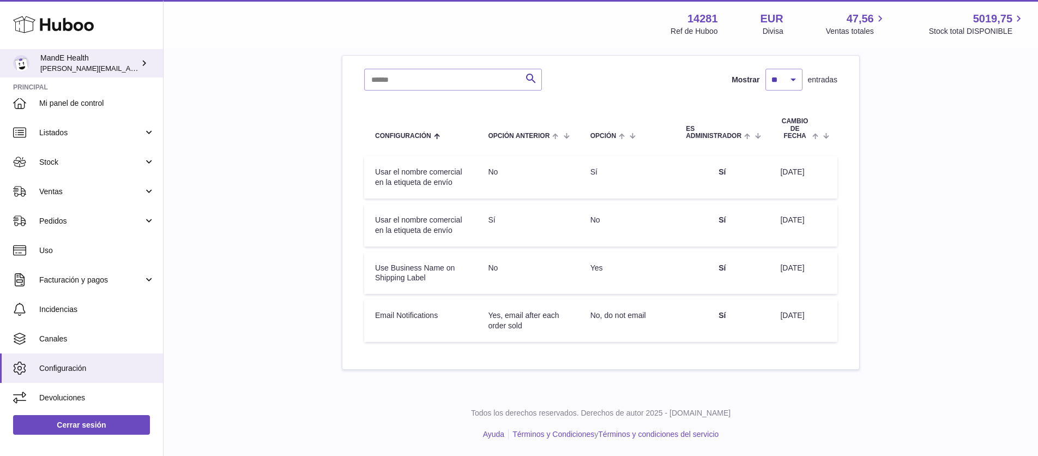
click at [130, 70] on span "[PERSON_NAME][EMAIL_ADDRESS][PERSON_NAME][DOMAIN_NAME]" at bounding box center [158, 68] width 237 height 9
click at [68, 31] on icon at bounding box center [53, 25] width 81 height 22
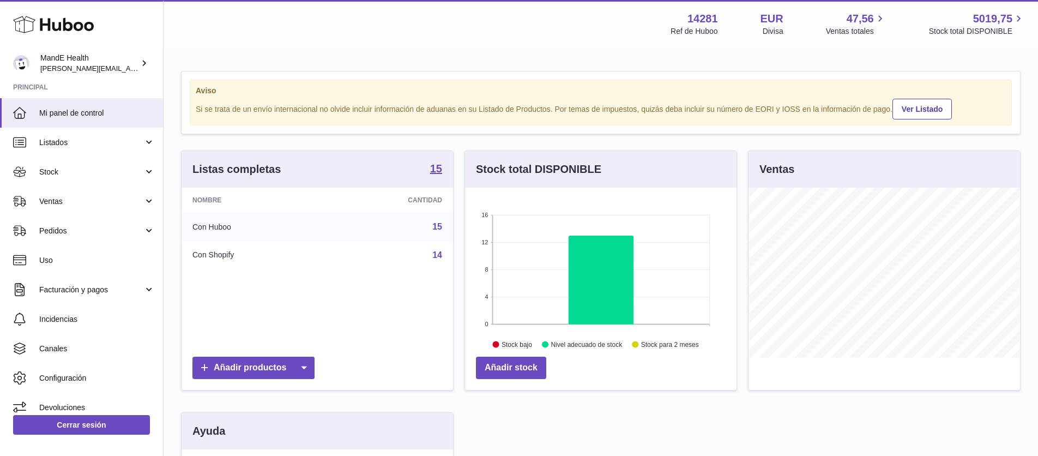
scroll to position [170, 272]
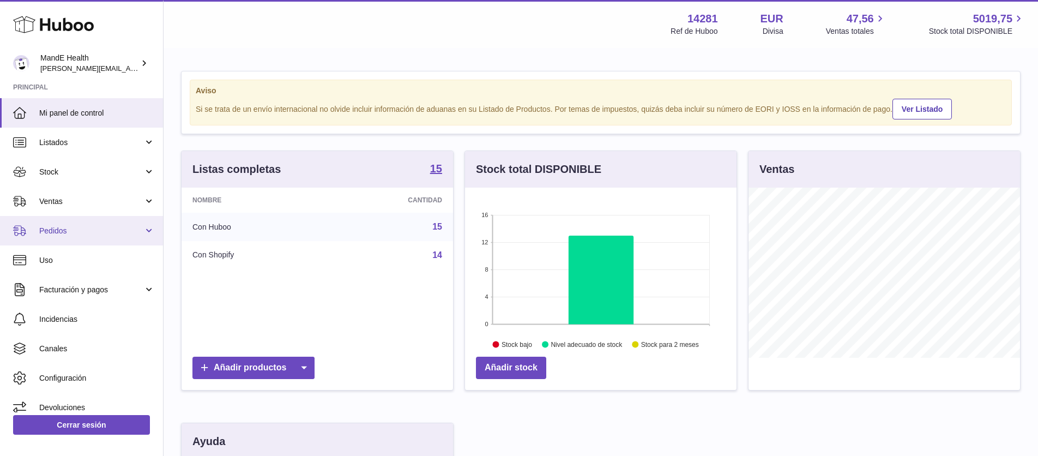
click at [46, 224] on link "Pedidos" at bounding box center [81, 230] width 163 height 29
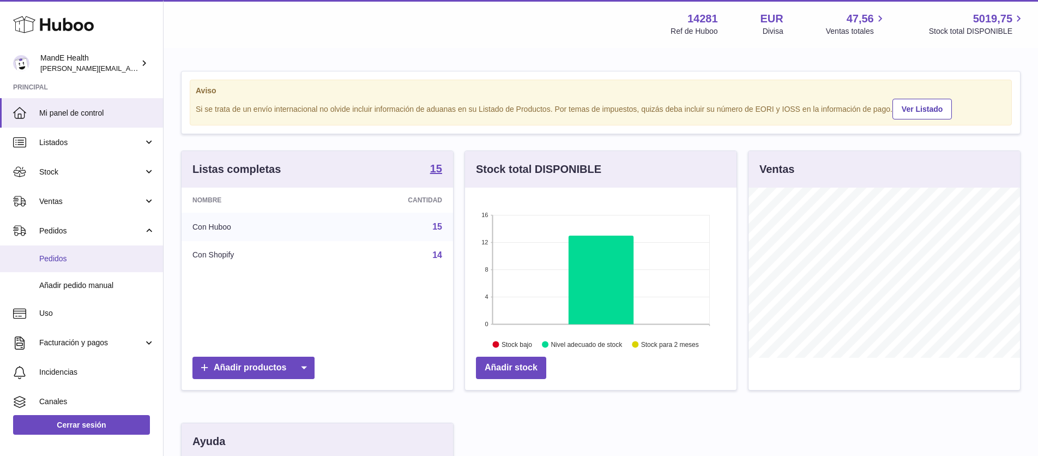
click at [79, 259] on span "Pedidos" at bounding box center [97, 259] width 116 height 10
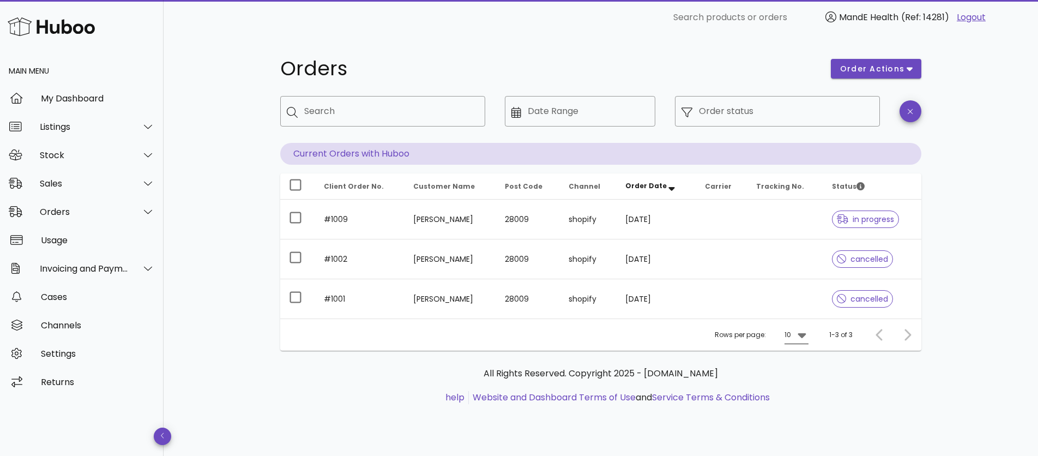
click at [798, 337] on icon at bounding box center [802, 334] width 13 height 13
click at [798, 393] on div "50" at bounding box center [799, 396] width 11 height 10
click at [65, 243] on div "Usage" at bounding box center [98, 240] width 114 height 10
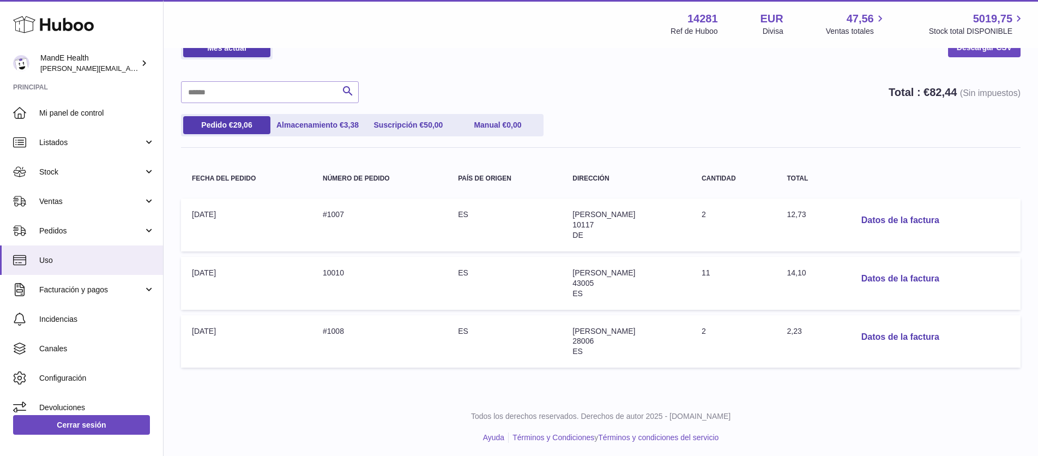
scroll to position [65, 0]
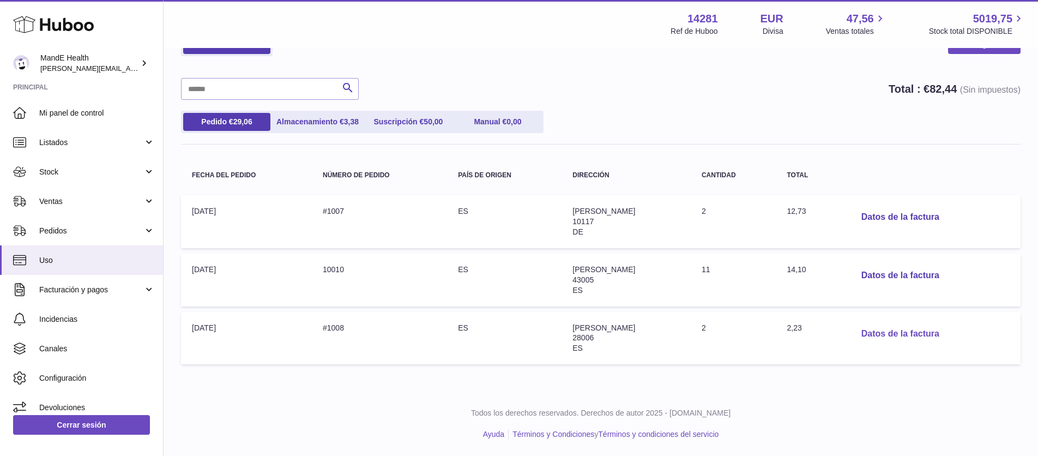
click at [893, 333] on button "Datos de la factura" at bounding box center [900, 334] width 95 height 22
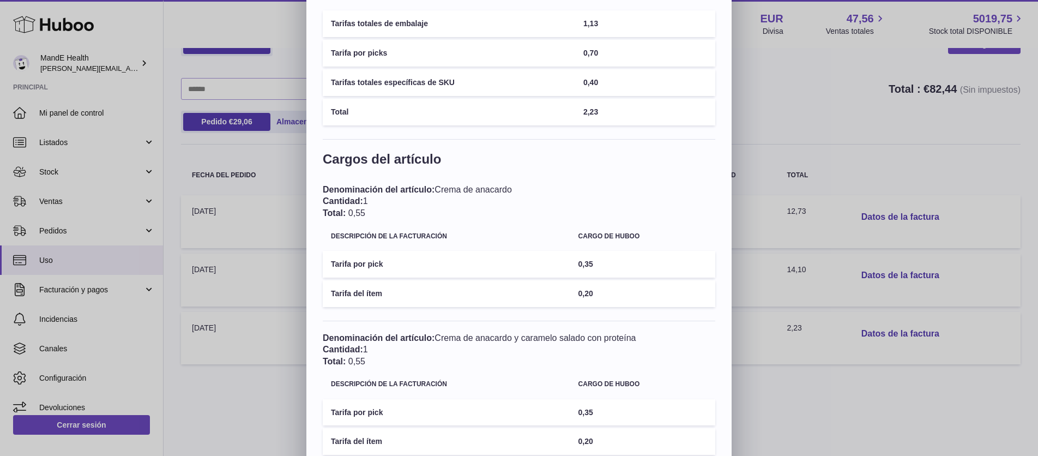
scroll to position [0, 0]
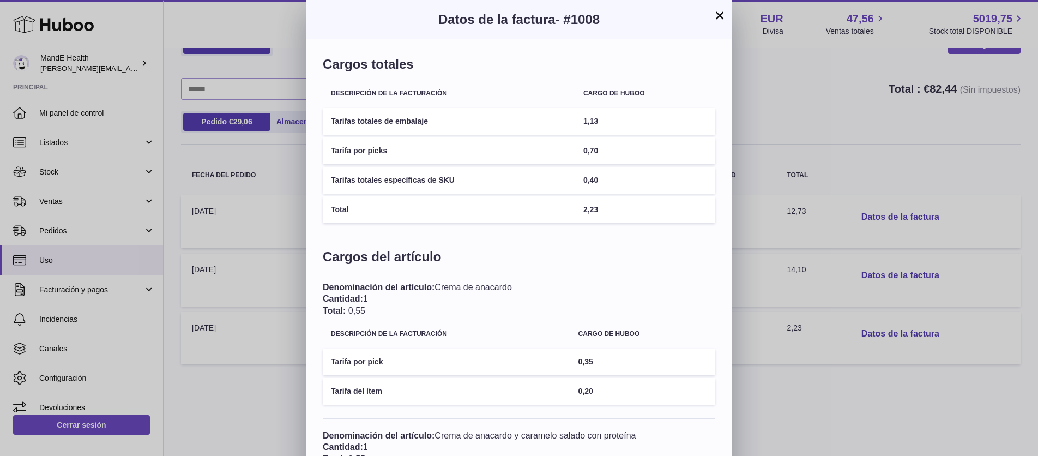
click at [717, 17] on button "×" at bounding box center [719, 15] width 13 height 13
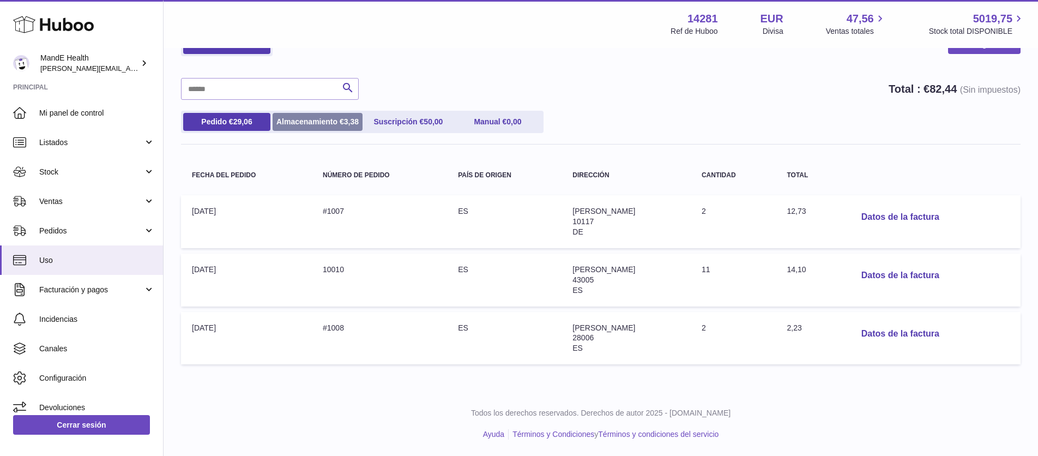
click at [323, 127] on link "Almacenamiento € 3,38" at bounding box center [318, 122] width 90 height 18
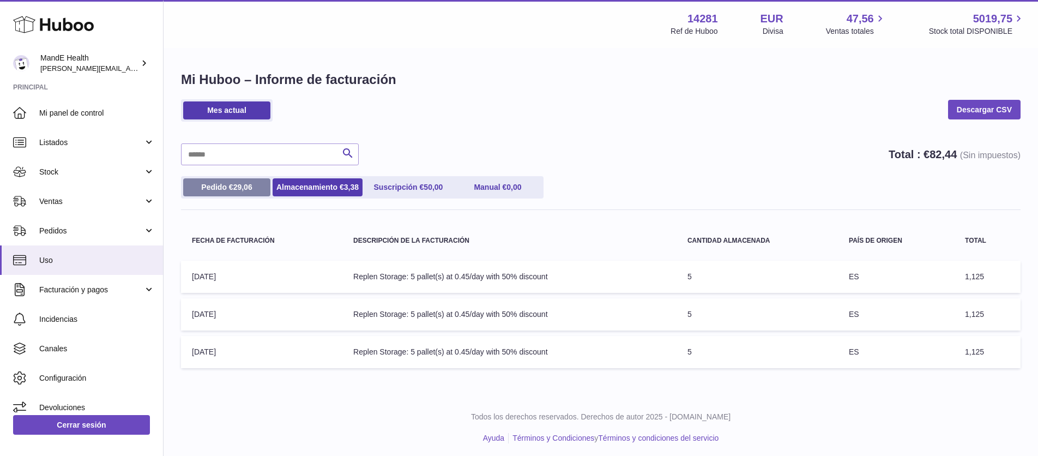
click at [233, 183] on span "29,06" at bounding box center [242, 187] width 19 height 9
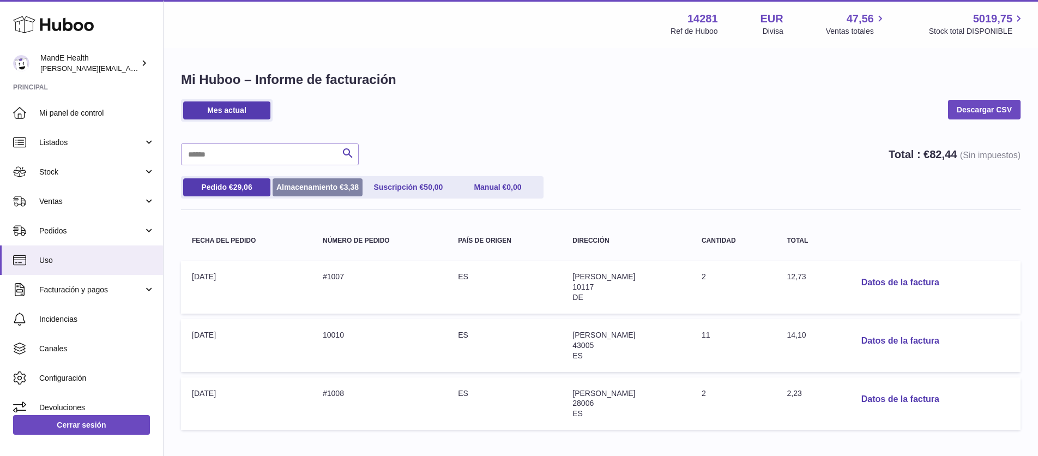
click at [316, 187] on link "Almacenamiento € 3,38" at bounding box center [318, 187] width 90 height 18
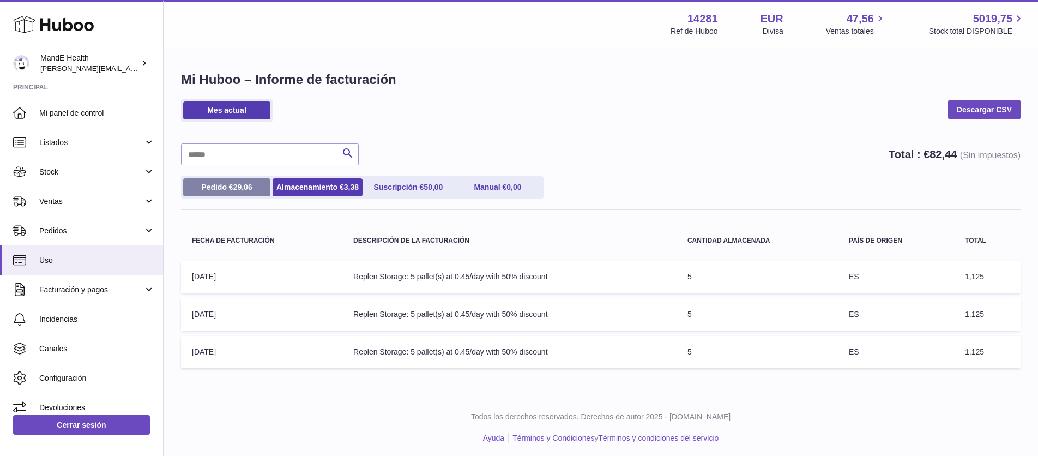
click at [232, 185] on link "Pedido € 29,06" at bounding box center [226, 187] width 87 height 18
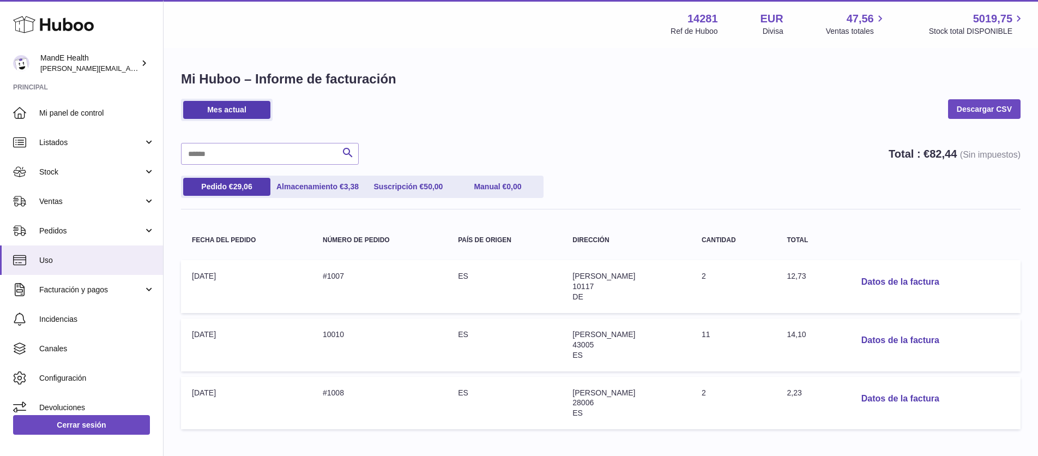
scroll to position [65, 0]
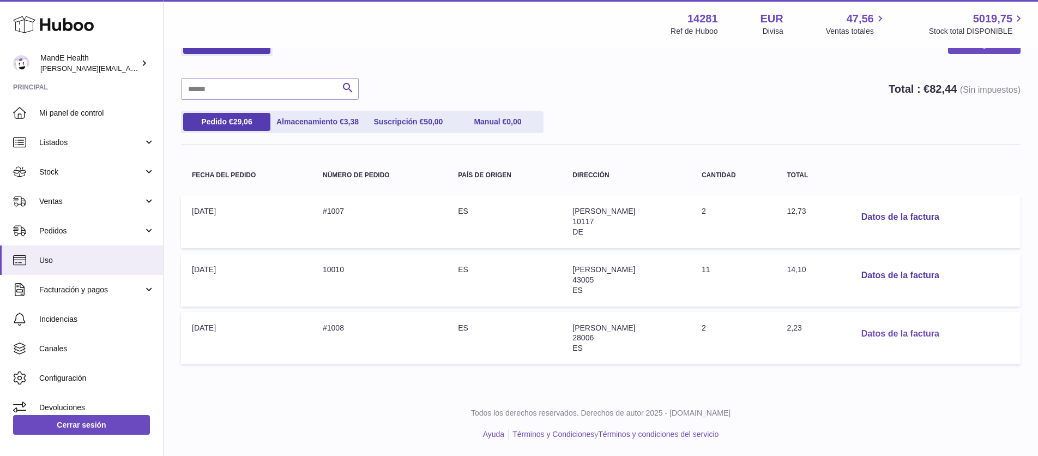
click at [882, 329] on button "Datos de la factura" at bounding box center [900, 334] width 95 height 22
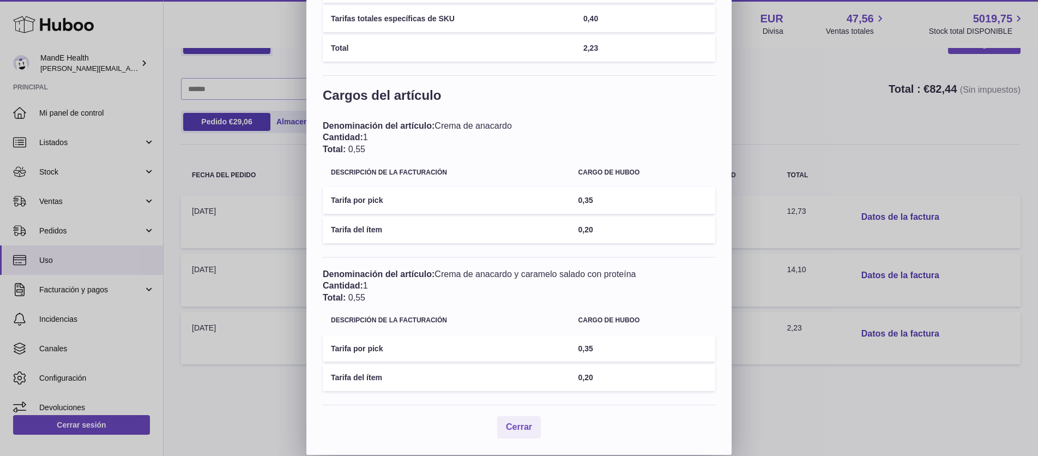
scroll to position [0, 0]
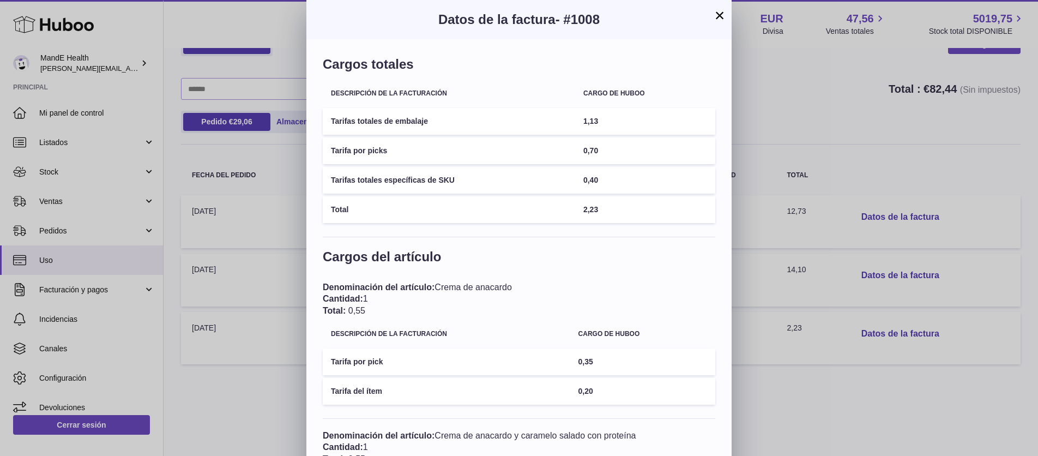
click at [717, 19] on button "×" at bounding box center [719, 15] width 13 height 13
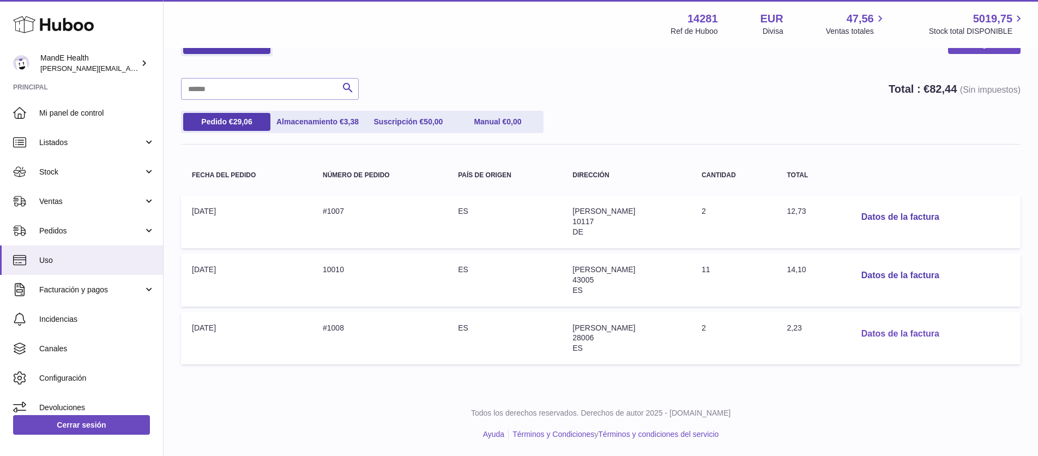
click at [895, 323] on button "Datos de la factura" at bounding box center [900, 334] width 95 height 22
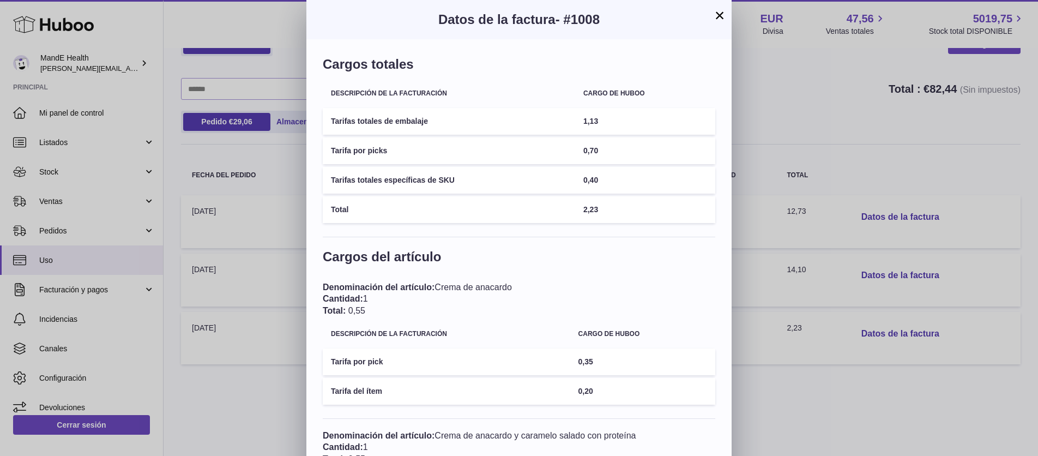
click at [715, 16] on button "×" at bounding box center [719, 15] width 13 height 13
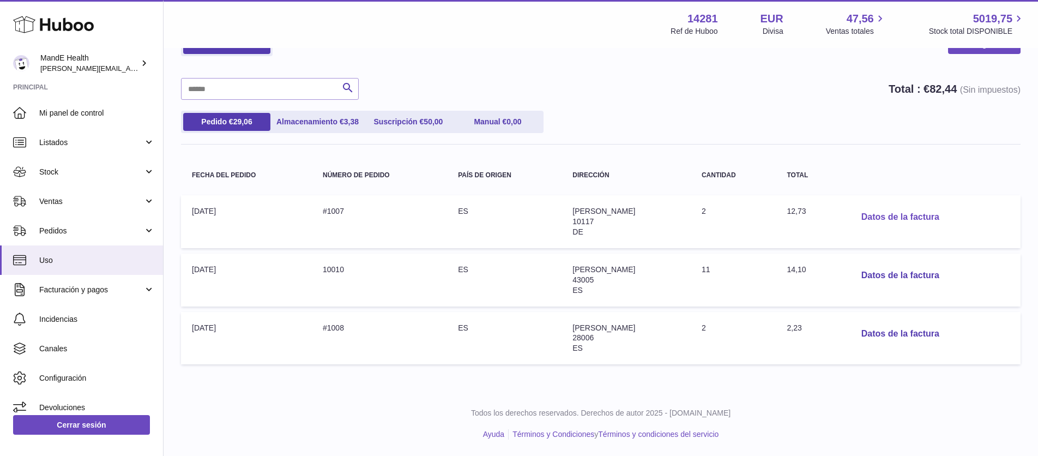
click at [870, 214] on button "Datos de la factura" at bounding box center [900, 217] width 95 height 22
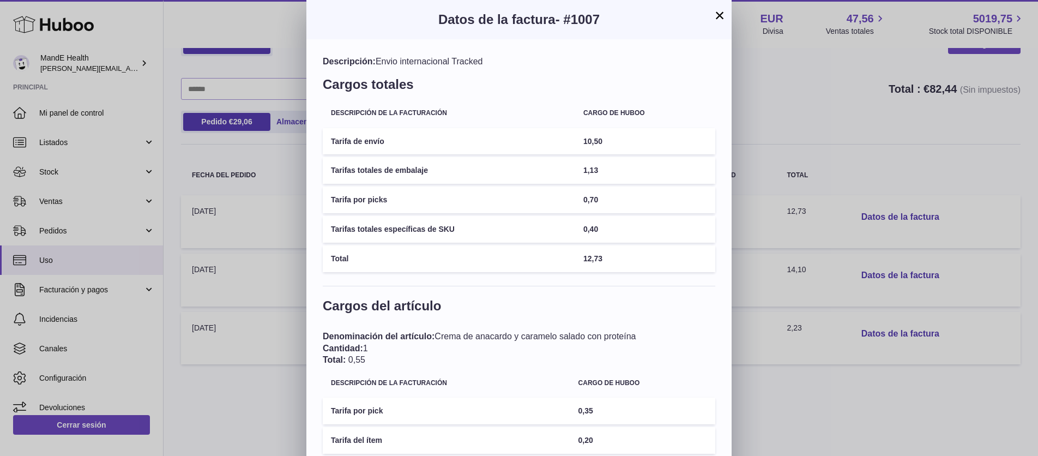
click at [721, 18] on button "×" at bounding box center [719, 15] width 13 height 13
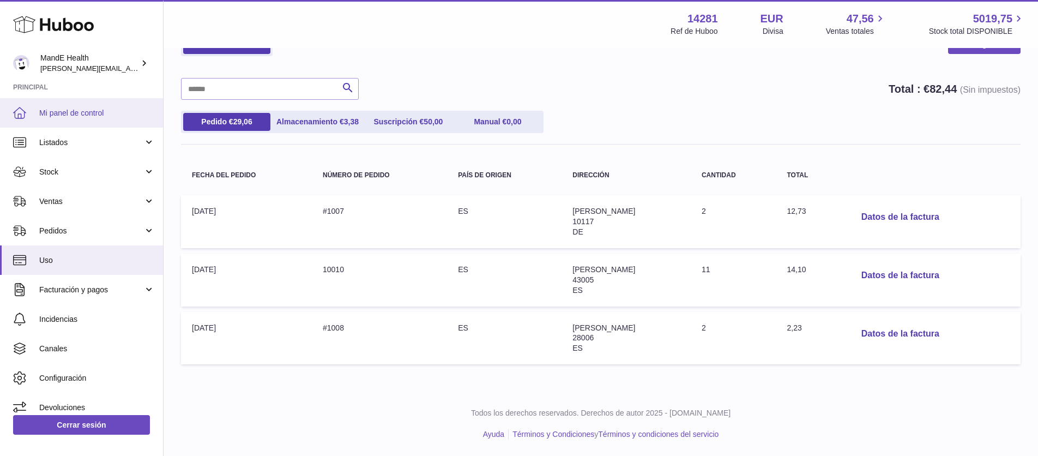
click at [69, 118] on link "Mi panel de control" at bounding box center [81, 112] width 163 height 29
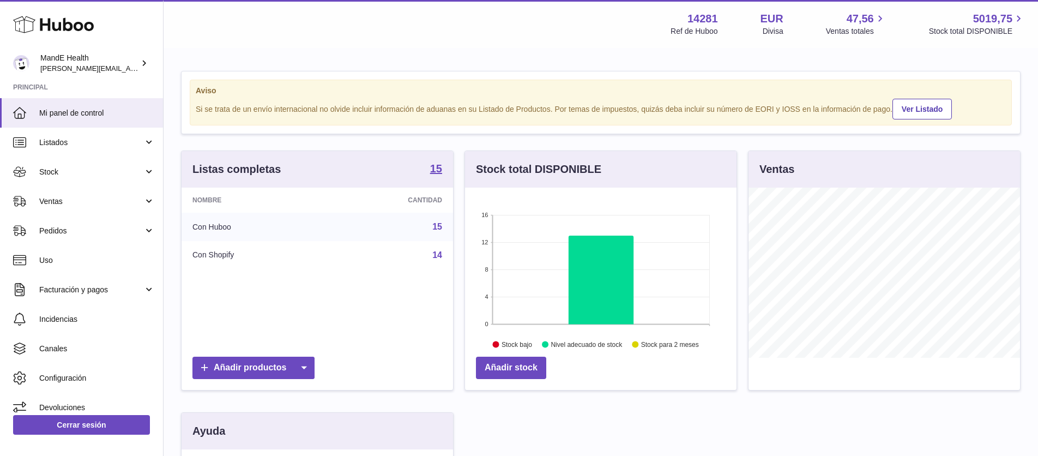
scroll to position [170, 272]
